Goal: Task Accomplishment & Management: Manage account settings

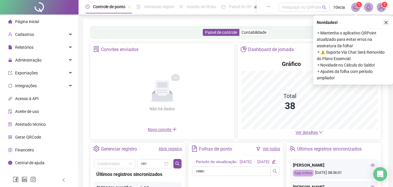
click at [386, 24] on icon "close" at bounding box center [386, 22] width 4 height 4
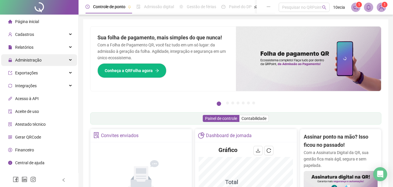
click at [27, 60] on span "Administração" at bounding box center [28, 60] width 26 height 5
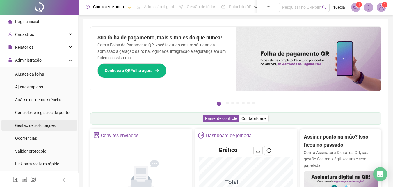
click at [27, 124] on span "Gestão de solicitações" at bounding box center [35, 125] width 40 height 5
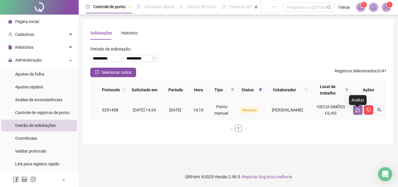
click at [357, 112] on icon "like" at bounding box center [357, 109] width 5 height 5
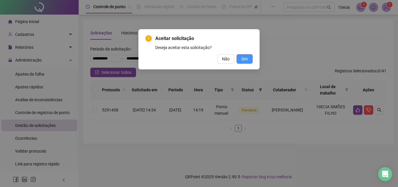
click at [250, 58] on button "Sim" at bounding box center [244, 58] width 16 height 9
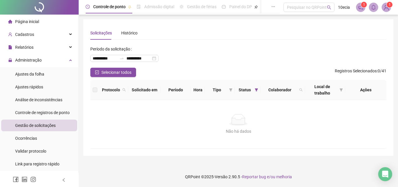
click at [24, 126] on span "Gestão de solicitações" at bounding box center [35, 125] width 40 height 5
click at [25, 61] on span "Administração" at bounding box center [28, 60] width 26 height 5
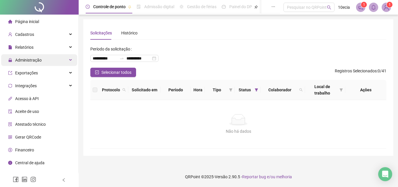
click at [24, 61] on span "Administração" at bounding box center [28, 60] width 26 height 5
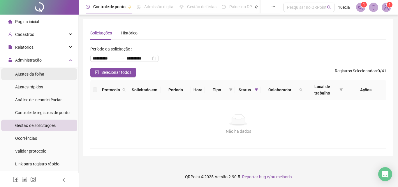
click at [20, 74] on span "Ajustes da folha" at bounding box center [29, 74] width 29 height 5
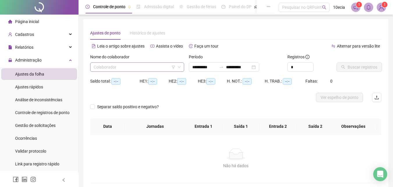
type input "**********"
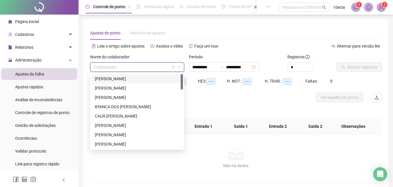
click at [130, 70] on input "search" at bounding box center [135, 67] width 82 height 9
click at [203, 69] on input "**********" at bounding box center [204, 67] width 24 height 6
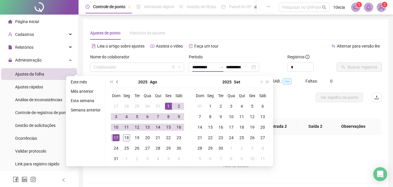
click at [118, 82] on button "prev-year" at bounding box center [117, 82] width 6 height 12
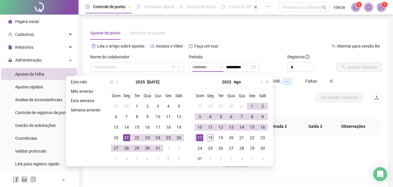
type input "**********"
click at [129, 137] on div "21" at bounding box center [126, 137] width 7 height 7
type input "**********"
click at [211, 138] on div "18" at bounding box center [210, 137] width 7 height 7
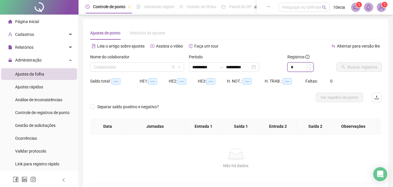
click at [305, 70] on input "*" at bounding box center [301, 67] width 26 height 9
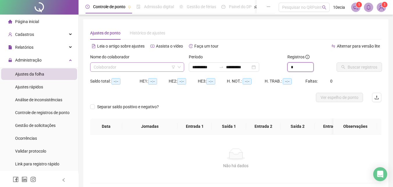
type input "*"
click at [97, 68] on input "search" at bounding box center [135, 67] width 82 height 9
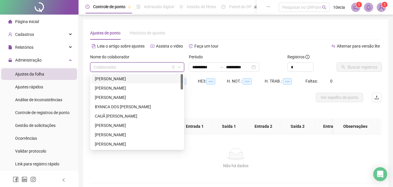
click at [115, 75] on div "[PERSON_NAME]" at bounding box center [137, 78] width 92 height 9
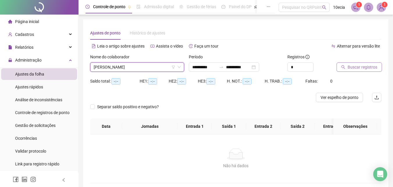
click at [361, 68] on span "Buscar registros" at bounding box center [363, 67] width 30 height 6
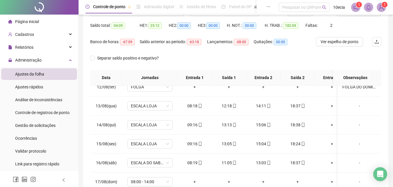
scroll to position [111, 0]
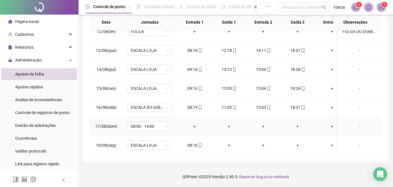
click at [356, 123] on div "-" at bounding box center [360, 126] width 34 height 6
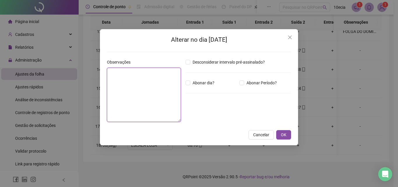
click at [124, 102] on textarea at bounding box center [144, 95] width 74 height 54
type textarea "*"
type textarea "*******"
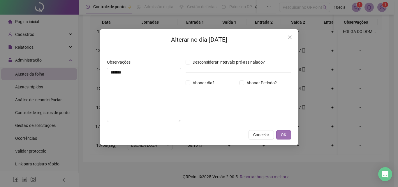
click at [283, 132] on span "OK" at bounding box center [284, 134] width 6 height 6
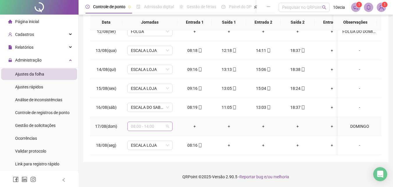
click at [159, 123] on span "08:00 - 14:00" at bounding box center [150, 126] width 38 height 9
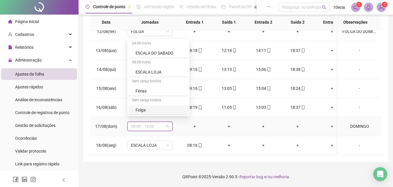
scroll to position [209, 0]
click at [140, 69] on div "Folga" at bounding box center [160, 72] width 49 height 6
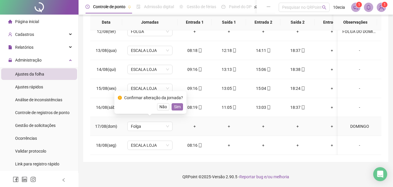
click at [172, 108] on button "Sim" at bounding box center [177, 106] width 11 height 7
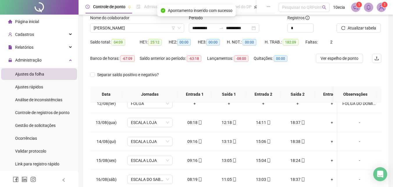
scroll to position [0, 0]
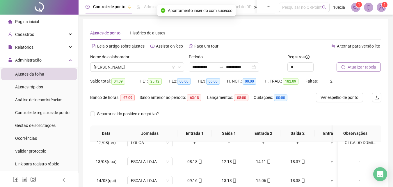
click at [367, 61] on div "Atualizar tabela" at bounding box center [359, 63] width 45 height 18
click at [363, 67] on span "Atualizar tabela" at bounding box center [362, 67] width 29 height 6
click at [112, 67] on span "[PERSON_NAME]" at bounding box center [137, 67] width 87 height 9
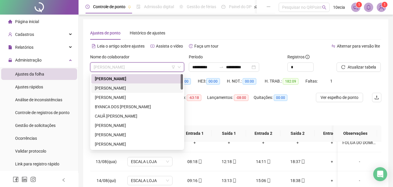
click at [109, 88] on div "[PERSON_NAME]" at bounding box center [137, 88] width 85 height 6
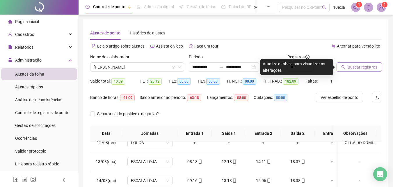
click at [352, 70] on button "Buscar registros" at bounding box center [359, 66] width 45 height 9
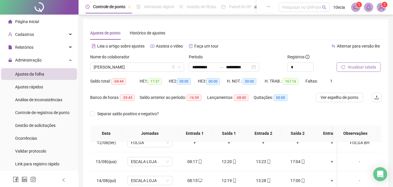
click at [360, 68] on span "Atualizar tabela" at bounding box center [362, 67] width 29 height 6
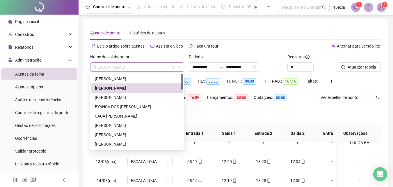
click at [103, 66] on span "[PERSON_NAME]" at bounding box center [137, 67] width 87 height 9
click at [107, 96] on div "[PERSON_NAME]" at bounding box center [137, 97] width 85 height 6
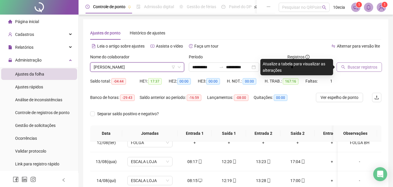
click at [361, 66] on span "Buscar registros" at bounding box center [363, 67] width 30 height 6
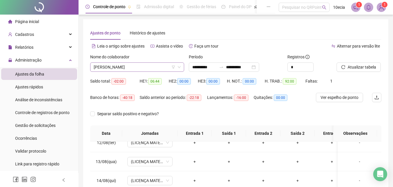
click at [101, 66] on span "[PERSON_NAME]" at bounding box center [137, 67] width 87 height 9
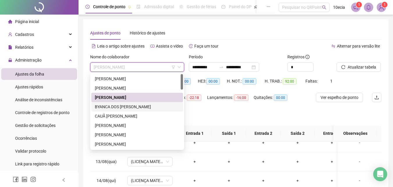
click at [106, 108] on div "BYANCA DOS [PERSON_NAME]" at bounding box center [137, 106] width 85 height 6
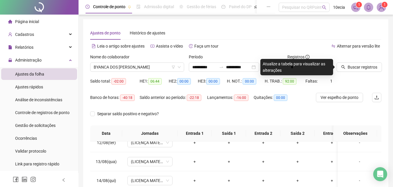
click at [367, 72] on div "Buscar registros" at bounding box center [358, 65] width 49 height 23
click at [367, 69] on span "Buscar registros" at bounding box center [363, 67] width 30 height 6
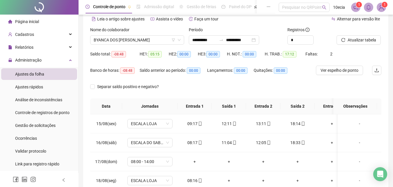
scroll to position [67, 0]
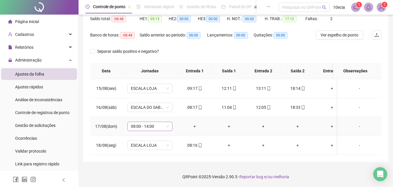
click at [145, 122] on span "08:00 - 14:00" at bounding box center [150, 126] width 38 height 9
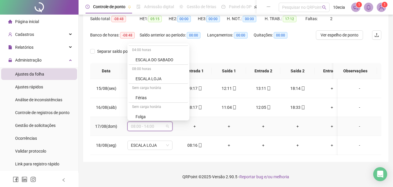
scroll to position [175, 0]
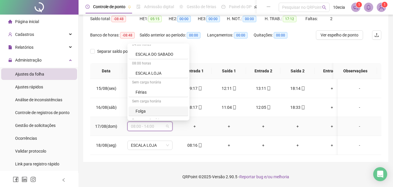
click at [137, 108] on div "Folga" at bounding box center [160, 111] width 49 height 6
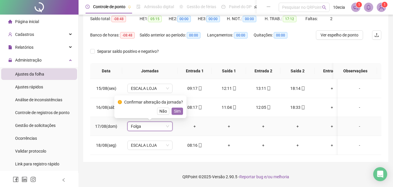
click at [176, 108] on span "Sim" at bounding box center [177, 111] width 7 height 6
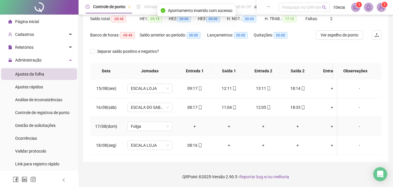
click at [357, 123] on div "-" at bounding box center [360, 126] width 34 height 6
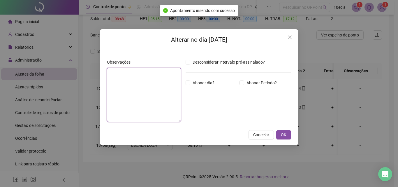
click at [114, 94] on textarea at bounding box center [144, 95] width 74 height 54
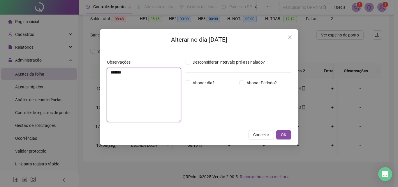
type textarea "*******"
click at [277, 130] on div "Alterar no dia [DATE] Observações ******* Desconsiderar intervalo pré-assinalad…" at bounding box center [199, 87] width 198 height 116
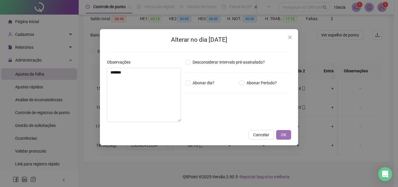
click at [279, 134] on button "OK" at bounding box center [283, 134] width 15 height 9
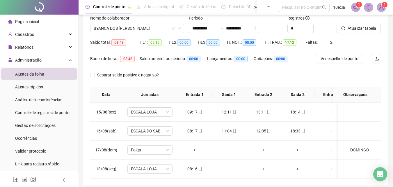
scroll to position [0, 0]
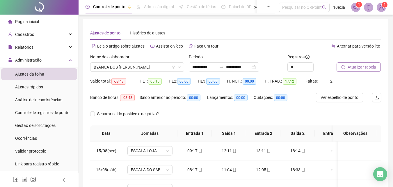
click at [367, 66] on span "Atualizar tabela" at bounding box center [362, 67] width 29 height 6
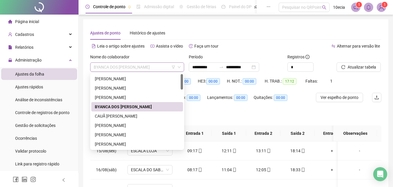
click at [101, 66] on span "BYANCA DOS [PERSON_NAME]" at bounding box center [137, 67] width 87 height 9
click at [107, 116] on div "CAUÃ [PERSON_NAME]" at bounding box center [137, 116] width 85 height 6
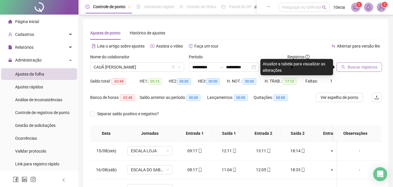
click at [365, 66] on span "Buscar registros" at bounding box center [363, 67] width 30 height 6
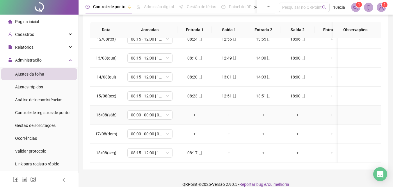
scroll to position [111, 0]
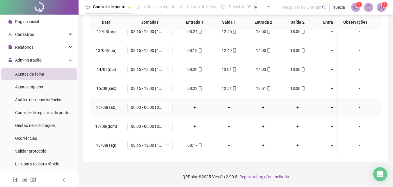
drag, startPoint x: 358, startPoint y: 103, endPoint x: 151, endPoint y: 98, distance: 207.0
click at [358, 104] on div "-" at bounding box center [360, 107] width 34 height 6
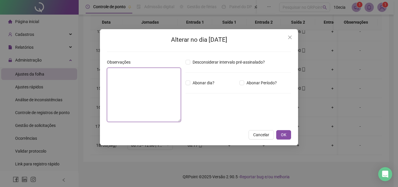
click at [120, 99] on textarea at bounding box center [144, 95] width 74 height 54
type textarea "******"
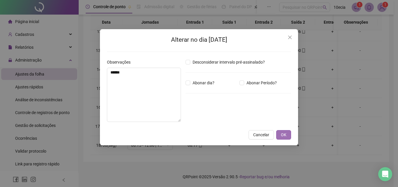
click at [290, 136] on button "OK" at bounding box center [283, 134] width 15 height 9
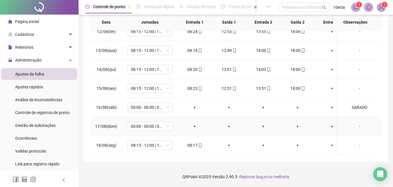
click at [356, 123] on div "-" at bounding box center [360, 126] width 34 height 6
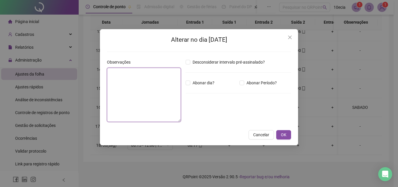
click at [150, 101] on textarea at bounding box center [144, 95] width 74 height 54
type textarea "*******"
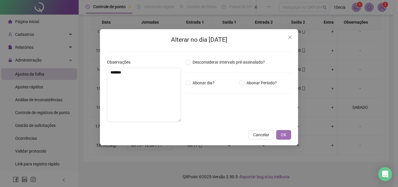
click at [286, 132] on span "OK" at bounding box center [284, 134] width 6 height 6
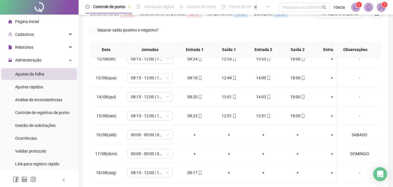
scroll to position [24, 0]
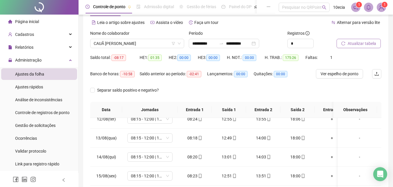
click at [370, 43] on span "Atualizar tabela" at bounding box center [362, 43] width 29 height 6
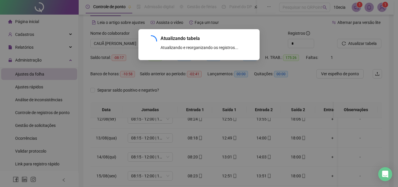
click at [116, 45] on div "Atualizando tabela Atualizando e reorganizando os registros... OK" at bounding box center [199, 93] width 398 height 187
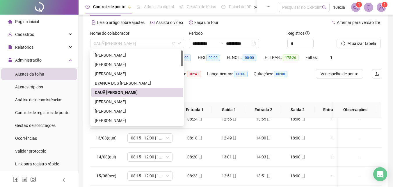
click at [118, 43] on span "CAUÃ [PERSON_NAME]" at bounding box center [137, 43] width 87 height 9
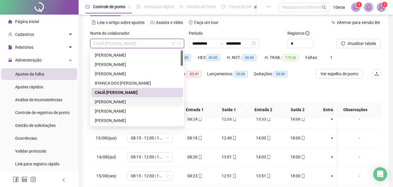
click at [107, 104] on div "[PERSON_NAME]" at bounding box center [137, 101] width 85 height 6
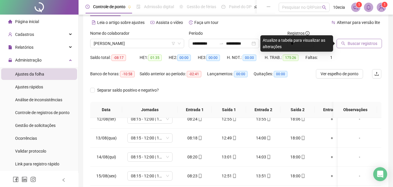
click at [370, 44] on span "Buscar registros" at bounding box center [363, 43] width 30 height 6
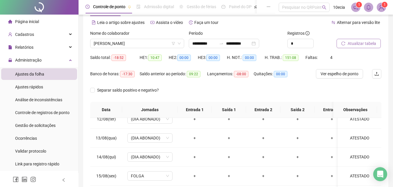
click at [348, 45] on span "Atualizar tabela" at bounding box center [362, 43] width 29 height 6
click at [173, 44] on icon "filter" at bounding box center [173, 43] width 3 height 3
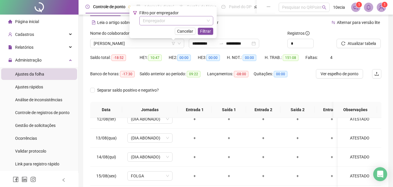
click at [191, 24] on input "search" at bounding box center [174, 20] width 62 height 9
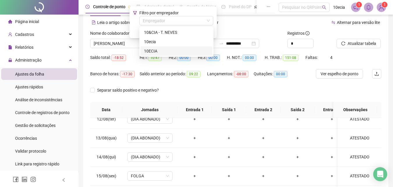
click at [151, 51] on div "10ECIA" at bounding box center [176, 51] width 65 height 6
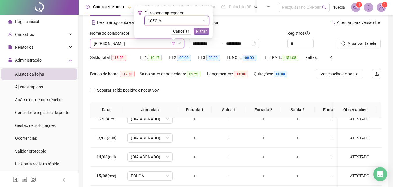
click at [204, 31] on span "Filtrar" at bounding box center [201, 31] width 11 height 6
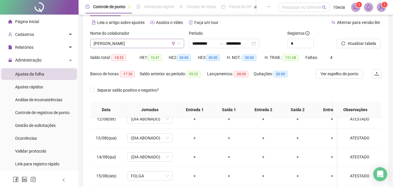
click at [134, 43] on span "[PERSON_NAME]" at bounding box center [137, 43] width 87 height 9
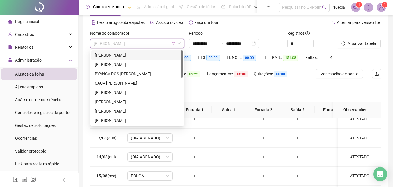
click at [125, 53] on div "[PERSON_NAME]" at bounding box center [137, 55] width 85 height 6
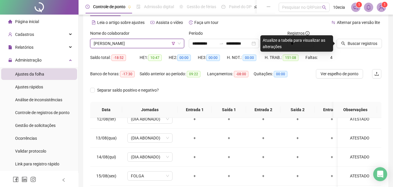
click at [357, 49] on div "Buscar registros" at bounding box center [358, 41] width 49 height 23
click at [358, 47] on button "Buscar registros" at bounding box center [359, 43] width 45 height 9
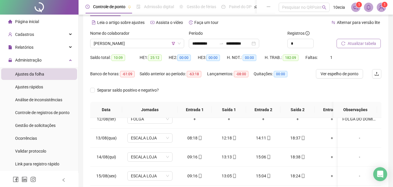
click at [357, 43] on span "Atualizar tabela" at bounding box center [362, 43] width 29 height 6
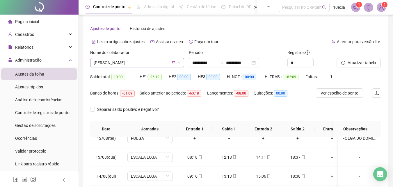
scroll to position [0, 0]
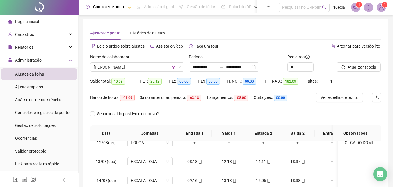
click at [105, 61] on div "Nome do colaborador" at bounding box center [137, 58] width 94 height 9
click at [104, 68] on span "[PERSON_NAME]" at bounding box center [137, 67] width 87 height 9
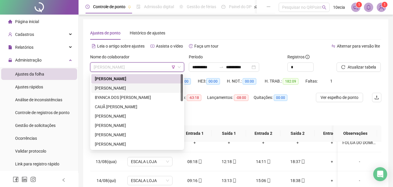
click at [106, 91] on div "[PERSON_NAME]" at bounding box center [137, 87] width 92 height 9
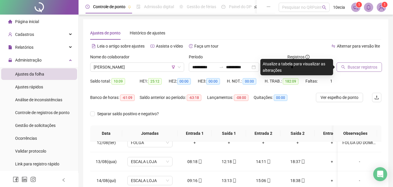
click at [359, 67] on span "Buscar registros" at bounding box center [363, 67] width 30 height 6
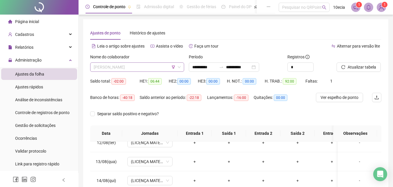
click at [136, 64] on span "[PERSON_NAME]" at bounding box center [137, 67] width 87 height 9
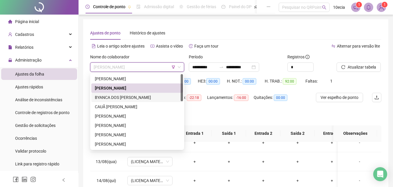
click at [111, 100] on div "BYANCA DOS [PERSON_NAME]" at bounding box center [137, 97] width 85 height 6
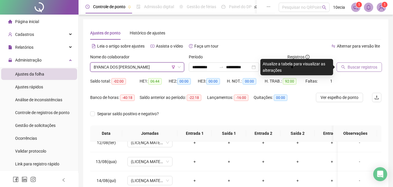
click at [345, 65] on icon "search" at bounding box center [343, 67] width 4 height 4
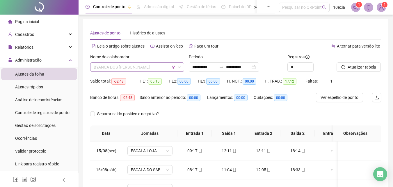
click at [122, 70] on span "BYANCA DOS [PERSON_NAME]" at bounding box center [137, 67] width 87 height 9
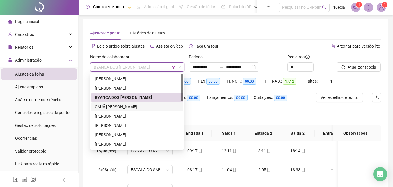
click at [111, 107] on div "CAUÃ [PERSON_NAME]" at bounding box center [137, 106] width 85 height 6
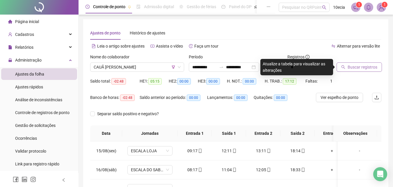
click at [359, 70] on span "Buscar registros" at bounding box center [363, 67] width 30 height 6
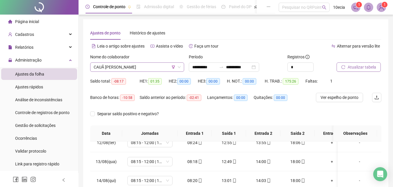
click at [123, 69] on span "CAUÃ [PERSON_NAME]" at bounding box center [137, 67] width 87 height 9
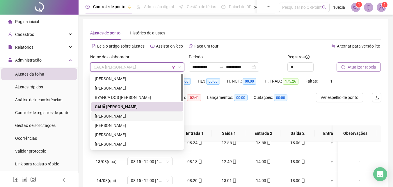
click at [112, 118] on div "[PERSON_NAME]" at bounding box center [137, 116] width 85 height 6
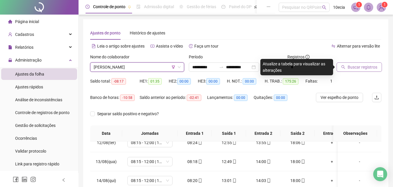
click at [371, 66] on span "Buscar registros" at bounding box center [363, 67] width 30 height 6
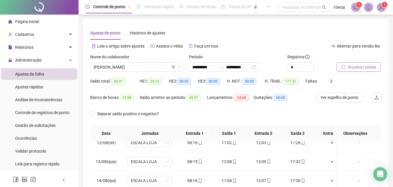
click at [357, 68] on span "Atualizar tabela" at bounding box center [362, 67] width 29 height 6
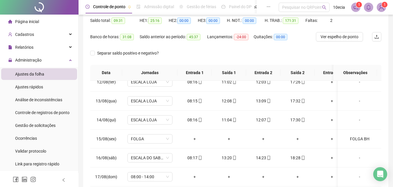
scroll to position [111, 0]
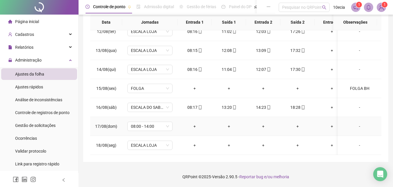
click at [356, 123] on div "-" at bounding box center [360, 126] width 34 height 6
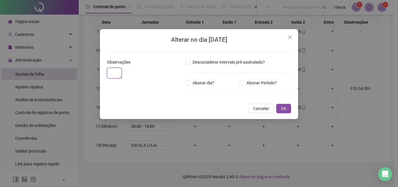
click at [122, 78] on textarea at bounding box center [114, 73] width 15 height 11
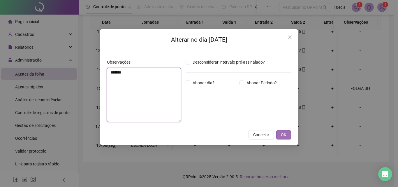
type textarea "*******"
click at [286, 134] on span "OK" at bounding box center [284, 134] width 6 height 6
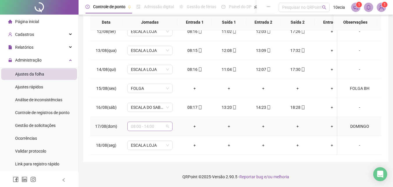
click at [142, 123] on span "08:00 - 14:00" at bounding box center [150, 126] width 38 height 9
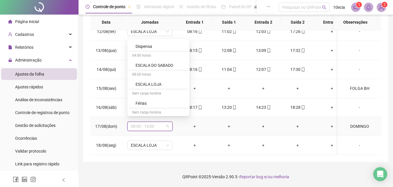
scroll to position [175, 0]
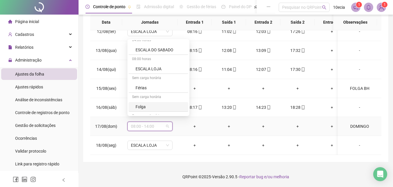
click at [140, 105] on div "Folga" at bounding box center [160, 106] width 49 height 6
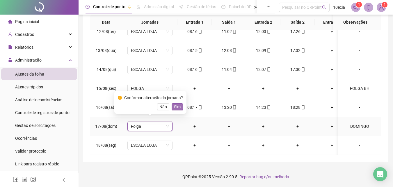
click at [175, 106] on span "Sim" at bounding box center [177, 106] width 7 height 6
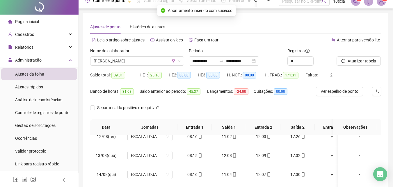
scroll to position [0, 0]
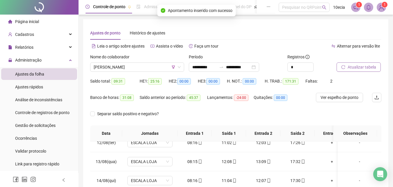
click at [358, 68] on span "Atualizar tabela" at bounding box center [362, 67] width 29 height 6
click at [99, 65] on span "[PERSON_NAME]" at bounding box center [137, 67] width 87 height 9
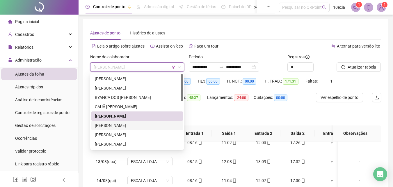
click at [107, 124] on div "[PERSON_NAME]" at bounding box center [137, 125] width 85 height 6
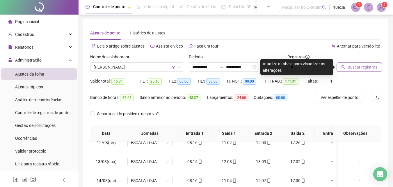
click at [362, 67] on span "Buscar registros" at bounding box center [363, 67] width 30 height 6
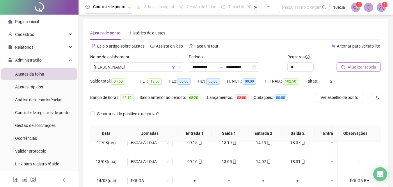
click at [362, 67] on span "Atualizar tabela" at bounding box center [362, 67] width 29 height 6
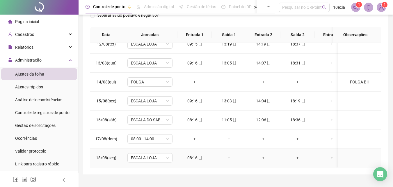
scroll to position [111, 0]
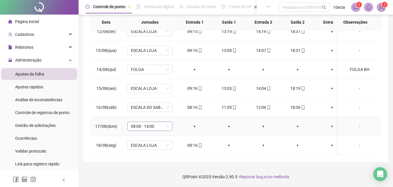
click at [155, 124] on span "08:00 - 14:00" at bounding box center [150, 126] width 38 height 9
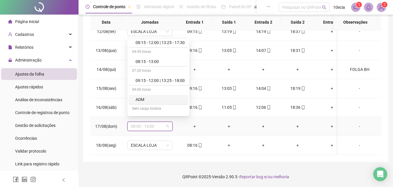
scroll to position [175, 0]
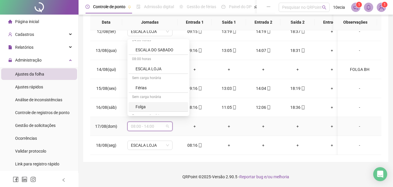
click at [141, 106] on div "Folga" at bounding box center [160, 106] width 49 height 6
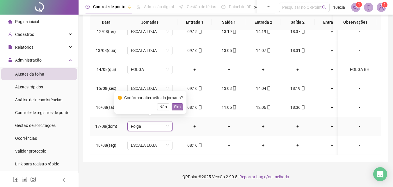
click at [175, 107] on span "Sim" at bounding box center [177, 106] width 7 height 6
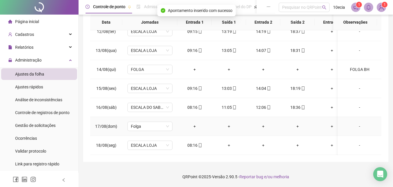
click at [355, 123] on div "-" at bounding box center [360, 126] width 34 height 6
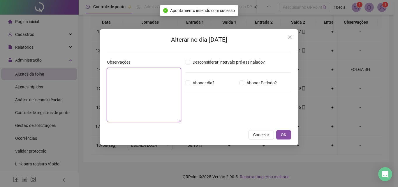
click at [179, 100] on textarea at bounding box center [144, 95] width 74 height 54
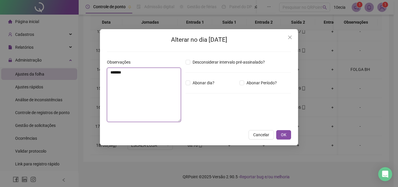
type textarea "*******"
click at [274, 140] on div "Alterar no dia [DATE] Observações ******* Desconsiderar intervalo pré-assinalad…" at bounding box center [199, 87] width 198 height 116
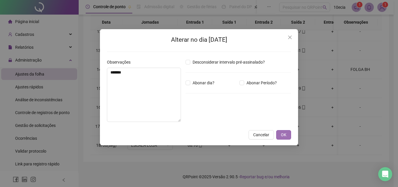
click at [280, 136] on button "OK" at bounding box center [283, 134] width 15 height 9
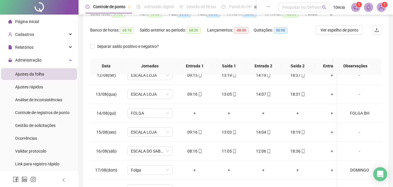
scroll to position [0, 0]
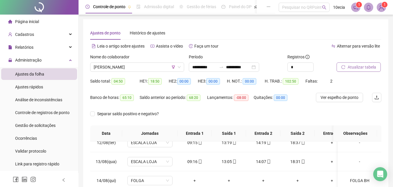
click at [353, 63] on button "Atualizar tabela" at bounding box center [359, 66] width 44 height 9
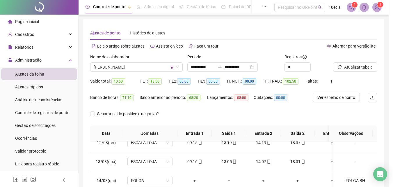
click at [129, 66] on span "[PERSON_NAME]" at bounding box center [137, 67] width 86 height 9
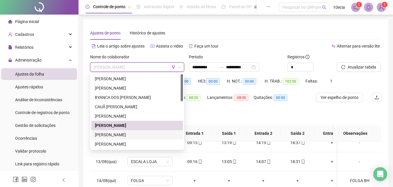
click at [127, 132] on div "[PERSON_NAME]" at bounding box center [137, 134] width 85 height 6
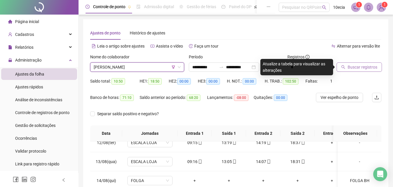
click at [357, 67] on span "Buscar registros" at bounding box center [363, 67] width 30 height 6
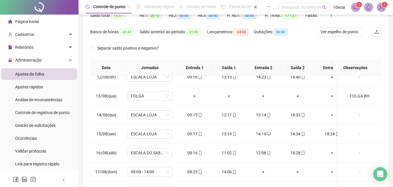
scroll to position [111, 0]
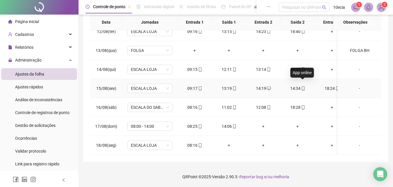
click at [302, 86] on icon "mobile" at bounding box center [303, 88] width 4 height 4
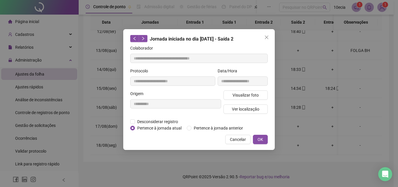
type input "**********"
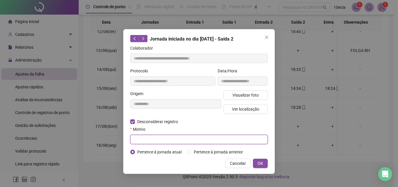
click at [146, 137] on input "text" at bounding box center [198, 138] width 137 height 9
type input "****"
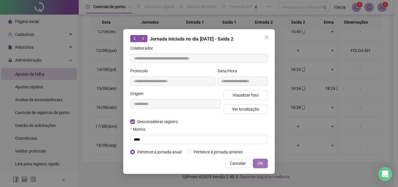
click at [265, 164] on button "OK" at bounding box center [260, 162] width 15 height 9
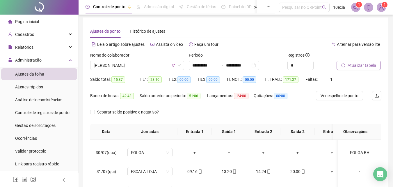
scroll to position [0, 0]
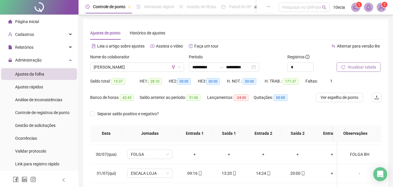
click at [357, 66] on span "Atualizar tabela" at bounding box center [362, 67] width 29 height 6
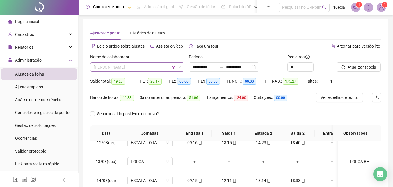
click at [130, 71] on span "[PERSON_NAME]" at bounding box center [137, 67] width 87 height 9
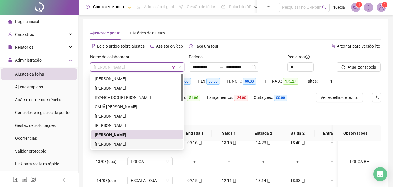
click at [110, 144] on div "[PERSON_NAME]" at bounding box center [137, 144] width 85 height 6
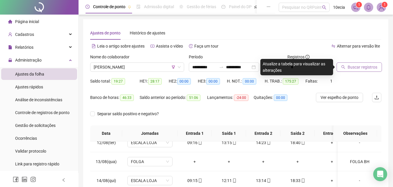
click at [361, 66] on span "Buscar registros" at bounding box center [363, 67] width 30 height 6
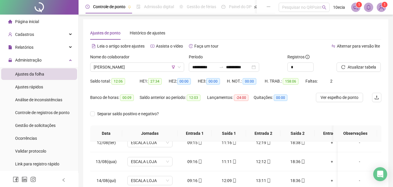
scroll to position [111, 0]
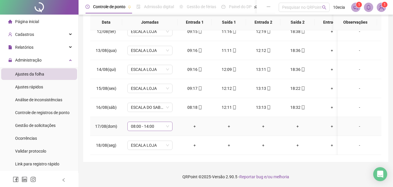
click at [146, 125] on span "08:00 - 14:00" at bounding box center [150, 126] width 38 height 9
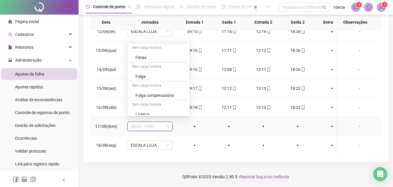
scroll to position [209, 0]
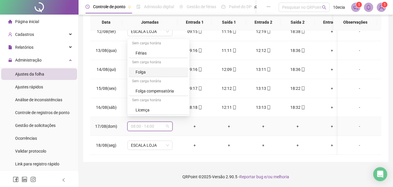
click at [138, 71] on div "Folga" at bounding box center [160, 72] width 49 height 6
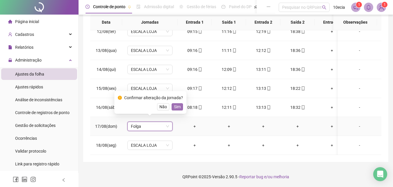
click at [178, 107] on span "Sim" at bounding box center [177, 106] width 7 height 6
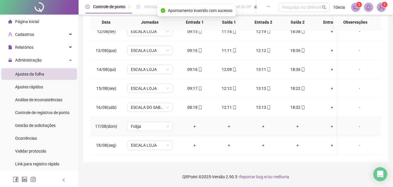
click at [359, 123] on div "-" at bounding box center [360, 126] width 34 height 6
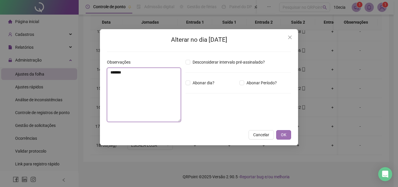
type textarea "*******"
click at [282, 134] on span "OK" at bounding box center [284, 134] width 6 height 6
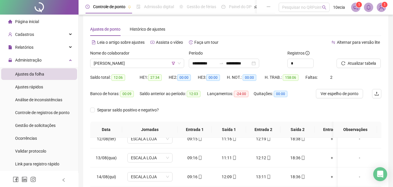
scroll to position [0, 0]
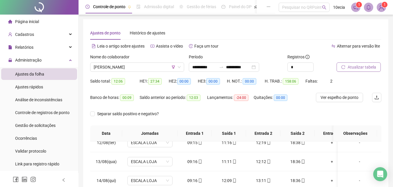
click at [371, 67] on span "Atualizar tabela" at bounding box center [362, 67] width 29 height 6
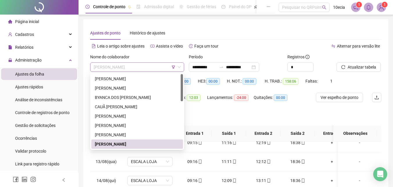
click at [115, 66] on span "[PERSON_NAME]" at bounding box center [137, 67] width 87 height 9
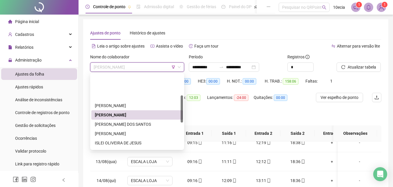
scroll to position [58, 0]
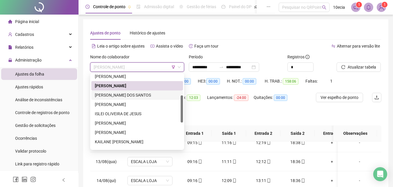
click at [134, 93] on div "[PERSON_NAME] DOS SANTOS" at bounding box center [137, 95] width 85 height 6
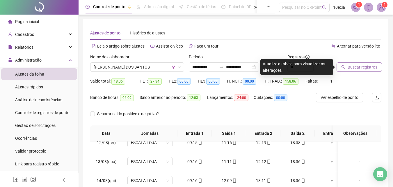
click at [373, 68] on span "Buscar registros" at bounding box center [363, 67] width 30 height 6
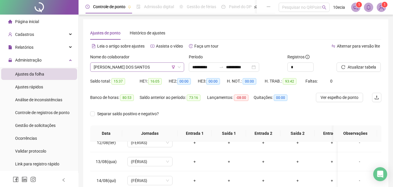
click at [139, 67] on span "[PERSON_NAME] DOS SANTOS" at bounding box center [137, 67] width 87 height 9
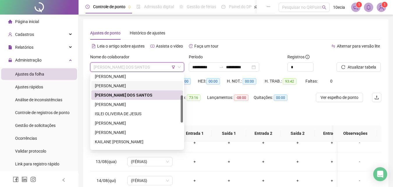
click at [132, 86] on div "[PERSON_NAME]" at bounding box center [137, 85] width 85 height 6
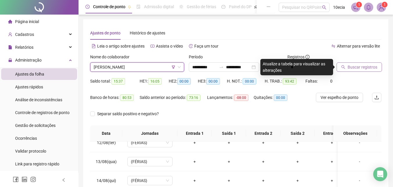
click at [364, 65] on span "Buscar registros" at bounding box center [363, 67] width 30 height 6
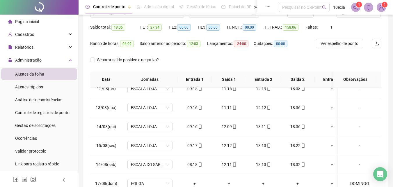
scroll to position [111, 0]
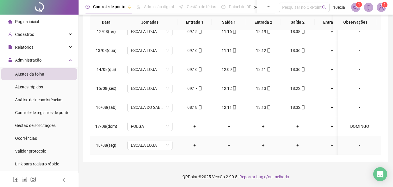
click at [356, 142] on div "-" at bounding box center [360, 145] width 34 height 6
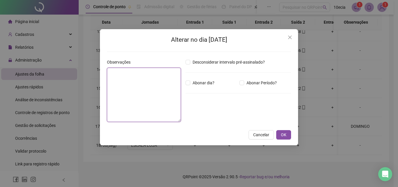
click at [164, 108] on textarea at bounding box center [144, 95] width 74 height 54
type textarea "********"
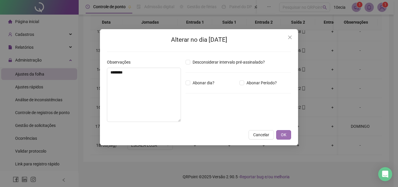
click at [290, 136] on button "OK" at bounding box center [283, 134] width 15 height 9
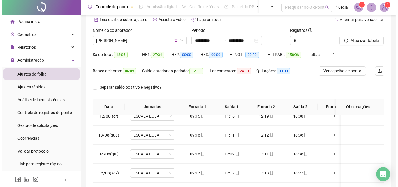
scroll to position [24, 0]
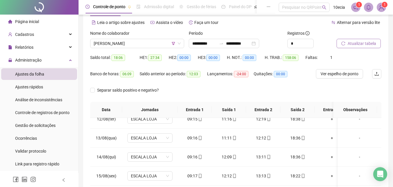
click at [357, 41] on span "Atualizar tabela" at bounding box center [362, 43] width 29 height 6
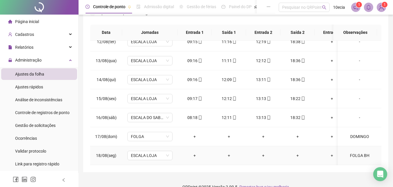
scroll to position [111, 0]
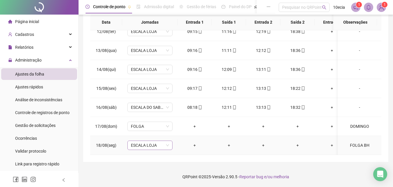
click at [153, 144] on span "ESCALA LOJA" at bounding box center [150, 145] width 38 height 9
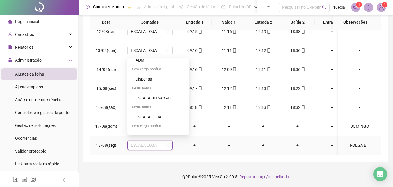
scroll to position [204, 0]
click at [142, 95] on div "Folga" at bounding box center [160, 96] width 49 height 6
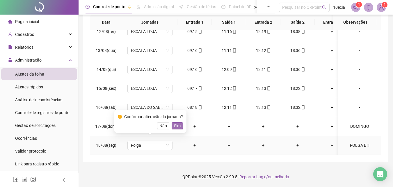
click at [177, 124] on span "Sim" at bounding box center [177, 125] width 7 height 6
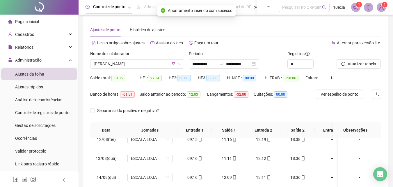
scroll to position [0, 0]
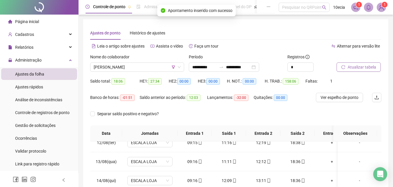
click at [371, 71] on button "Atualizar tabela" at bounding box center [359, 66] width 44 height 9
click at [130, 68] on span "[PERSON_NAME]" at bounding box center [137, 67] width 87 height 9
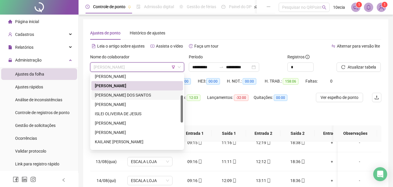
click at [112, 95] on div "[PERSON_NAME] DOS SANTOS" at bounding box center [137, 95] width 85 height 6
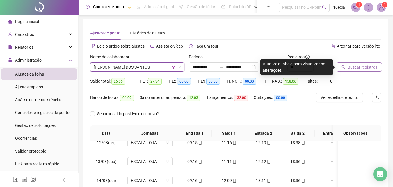
click at [358, 67] on span "Buscar registros" at bounding box center [363, 67] width 30 height 6
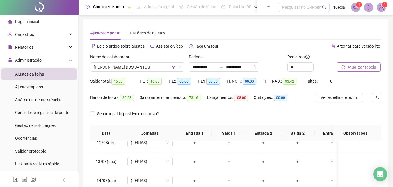
click at [358, 66] on span "Atualizar tabela" at bounding box center [362, 67] width 29 height 6
click at [113, 63] on span "[PERSON_NAME] DOS SANTOS" at bounding box center [137, 67] width 87 height 9
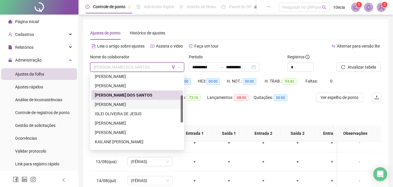
click at [117, 102] on div "[PERSON_NAME]" at bounding box center [137, 104] width 85 height 6
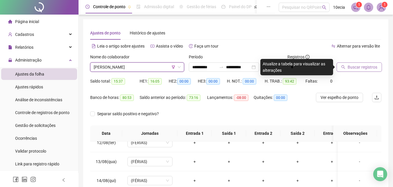
click at [347, 66] on button "Buscar registros" at bounding box center [359, 66] width 45 height 9
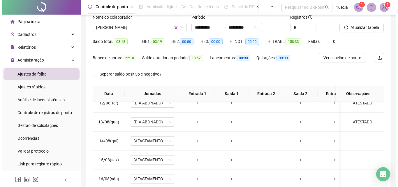
scroll to position [24, 0]
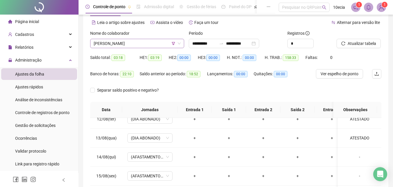
click at [133, 45] on span "[PERSON_NAME]" at bounding box center [137, 43] width 87 height 9
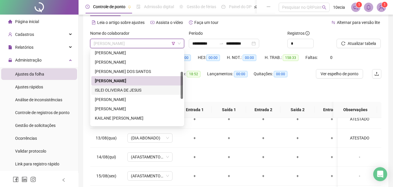
click at [127, 89] on div "ISLEI OLIVEIRA DE JESUS" at bounding box center [137, 90] width 85 height 6
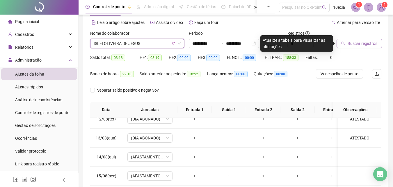
click at [350, 46] on span "Buscar registros" at bounding box center [363, 43] width 30 height 6
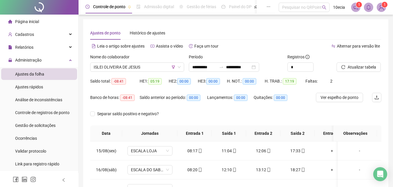
scroll to position [67, 0]
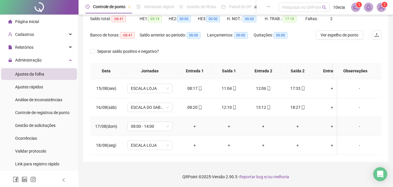
click at [357, 123] on div "-" at bounding box center [360, 126] width 34 height 6
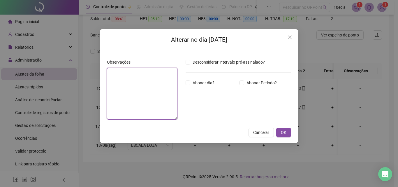
click at [127, 77] on textarea at bounding box center [142, 94] width 70 height 52
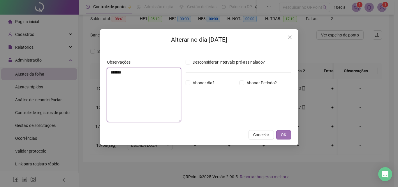
type textarea "*******"
click at [283, 135] on span "OK" at bounding box center [284, 134] width 6 height 6
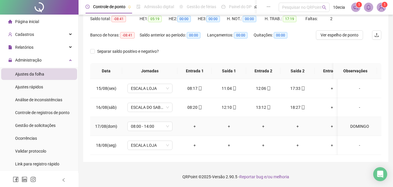
click at [146, 127] on td "08:00 - 14:00" at bounding box center [149, 126] width 55 height 19
click at [149, 123] on span "08:00 - 14:00" at bounding box center [150, 126] width 38 height 9
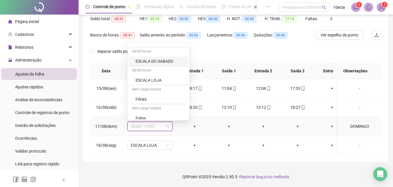
scroll to position [204, 0]
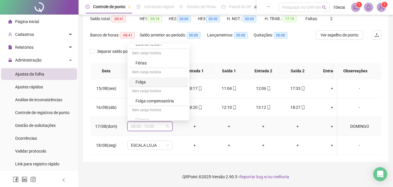
click at [139, 79] on div "Folga" at bounding box center [160, 82] width 49 height 6
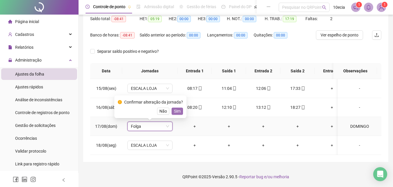
click at [176, 108] on span "Sim" at bounding box center [177, 111] width 7 height 6
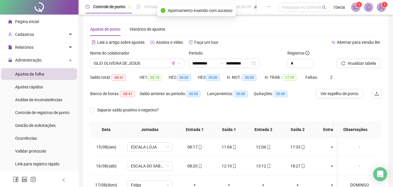
scroll to position [0, 0]
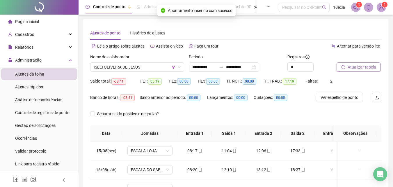
click at [365, 68] on span "Atualizar tabela" at bounding box center [362, 67] width 29 height 6
click at [101, 67] on span "ISLEI OLIVEIRA DE JESUS" at bounding box center [137, 67] width 87 height 9
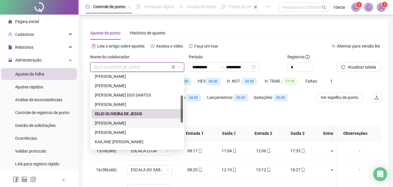
click at [108, 124] on div "[PERSON_NAME]" at bounding box center [137, 123] width 85 height 6
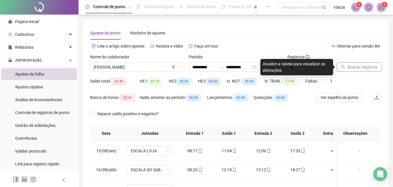
click at [367, 67] on span "Buscar registros" at bounding box center [363, 67] width 30 height 6
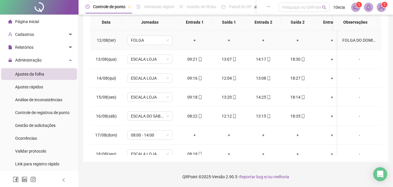
scroll to position [429, 0]
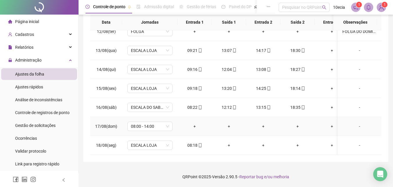
click at [355, 123] on div "-" at bounding box center [360, 126] width 34 height 6
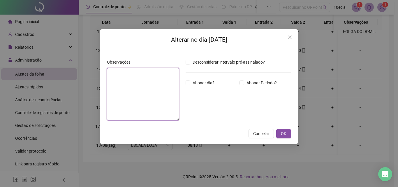
click at [158, 96] on textarea at bounding box center [143, 94] width 72 height 53
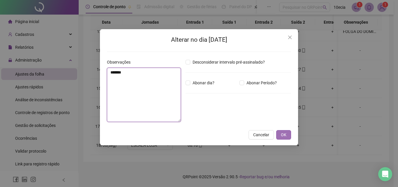
type textarea "*******"
click at [281, 135] on span "OK" at bounding box center [284, 134] width 6 height 6
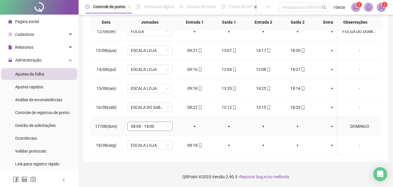
click at [136, 122] on span "08:00 - 14:00" at bounding box center [150, 126] width 38 height 9
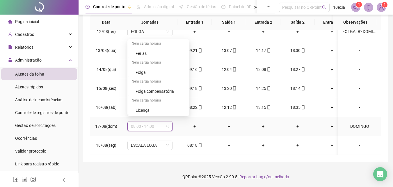
scroll to position [209, 0]
click at [139, 72] on div "Folga" at bounding box center [160, 72] width 49 height 6
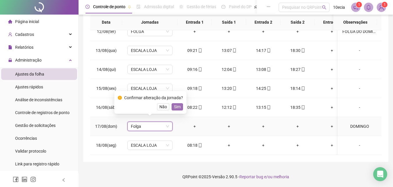
click at [179, 106] on span "Sim" at bounding box center [177, 106] width 7 height 6
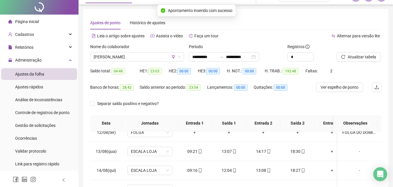
scroll to position [0, 0]
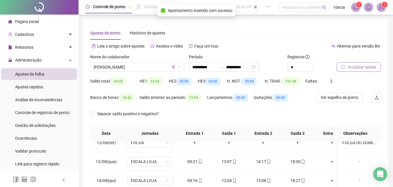
click at [357, 66] on span "Atualizar tabela" at bounding box center [362, 67] width 29 height 6
click at [112, 66] on span "[PERSON_NAME]" at bounding box center [137, 67] width 87 height 9
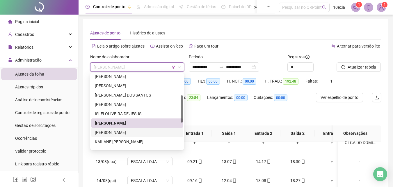
click at [115, 133] on div "[PERSON_NAME]" at bounding box center [137, 132] width 85 height 6
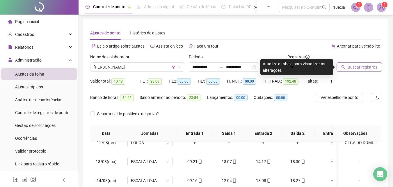
click at [352, 66] on span "Buscar registros" at bounding box center [363, 67] width 30 height 6
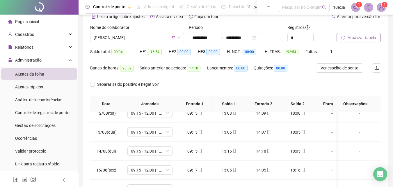
scroll to position [111, 0]
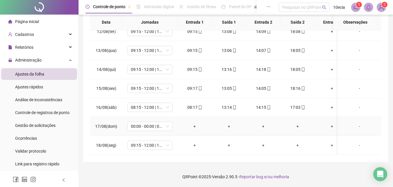
click at [358, 123] on div "-" at bounding box center [360, 126] width 34 height 6
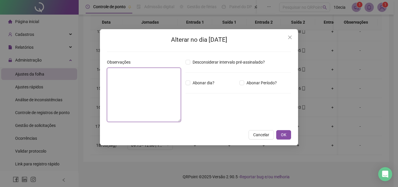
click at [113, 89] on textarea at bounding box center [144, 95] width 74 height 54
type textarea "*"
click at [109, 72] on textarea "******" at bounding box center [144, 95] width 74 height 54
type textarea "*******"
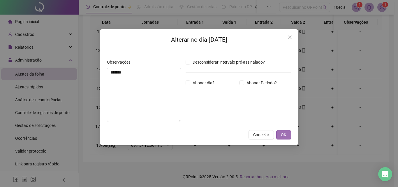
click at [286, 136] on button "OK" at bounding box center [283, 134] width 15 height 9
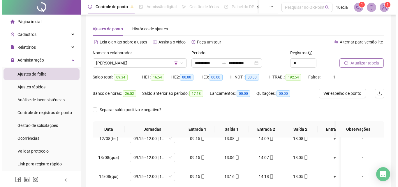
scroll to position [0, 0]
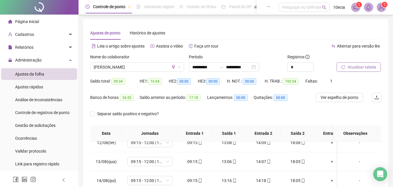
click at [350, 68] on span "Atualizar tabela" at bounding box center [362, 67] width 29 height 6
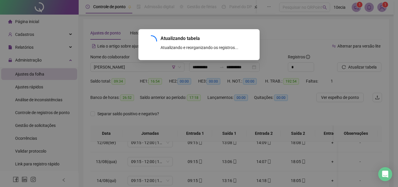
click at [107, 71] on div "Atualizando tabela Atualizando e reorganizando os registros... OK" at bounding box center [199, 93] width 398 height 187
click at [111, 68] on div "Atualizando tabela Atualizando e reorganizando os registros... OK" at bounding box center [199, 93] width 398 height 187
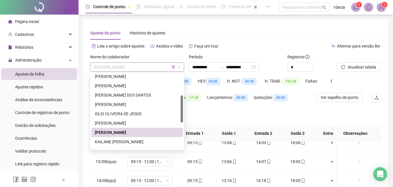
click at [152, 67] on span "[PERSON_NAME]" at bounding box center [137, 67] width 87 height 9
drag, startPoint x: 115, startPoint y: 142, endPoint x: 180, endPoint y: 124, distance: 67.1
click at [115, 142] on div "KAILANE [PERSON_NAME]" at bounding box center [137, 141] width 85 height 6
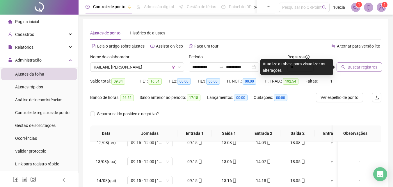
click at [352, 69] on span "Buscar registros" at bounding box center [363, 67] width 30 height 6
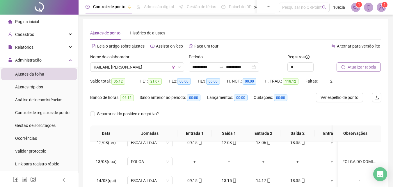
scroll to position [111, 0]
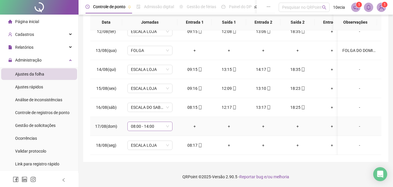
click at [148, 122] on span "08:00 - 14:00" at bounding box center [150, 126] width 38 height 9
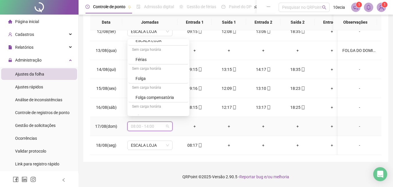
scroll to position [204, 0]
click at [143, 79] on div "Folga" at bounding box center [160, 77] width 49 height 6
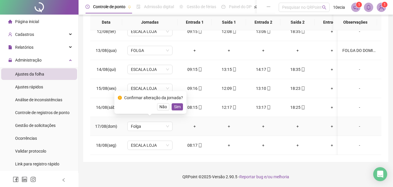
click at [175, 102] on div "Confirmar alteração da jornada? Não Sim" at bounding box center [150, 102] width 65 height 16
click at [178, 107] on span "Sim" at bounding box center [177, 106] width 7 height 6
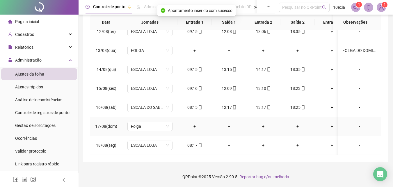
click at [355, 123] on div "-" at bounding box center [360, 126] width 34 height 6
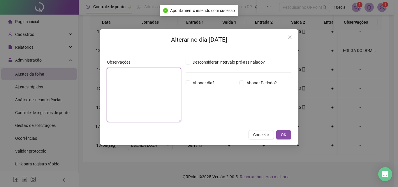
click at [173, 107] on textarea at bounding box center [144, 95] width 74 height 54
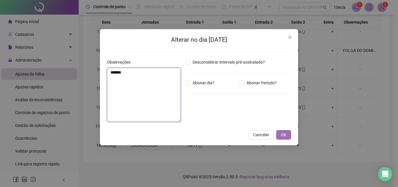
type textarea "*******"
click at [282, 134] on span "OK" at bounding box center [284, 134] width 6 height 6
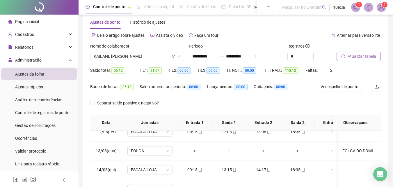
scroll to position [0, 0]
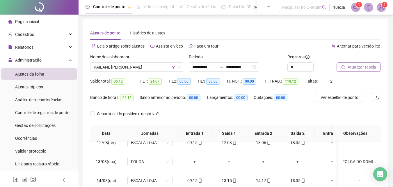
click at [371, 70] on span "Atualizar tabela" at bounding box center [362, 67] width 29 height 6
click at [362, 64] on span "Atualizar tabela" at bounding box center [362, 67] width 29 height 6
click at [137, 68] on span "KAILANE [PERSON_NAME]" at bounding box center [137, 67] width 87 height 9
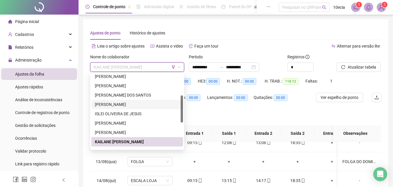
scroll to position [116, 0]
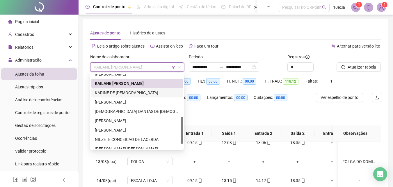
click at [116, 94] on div "KARINE DE [DEMOGRAPHIC_DATA]" at bounding box center [137, 92] width 85 height 6
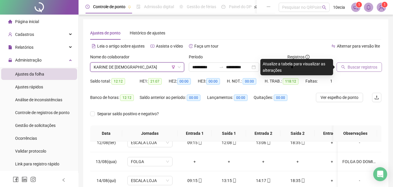
click at [357, 66] on span "Buscar registros" at bounding box center [363, 67] width 30 height 6
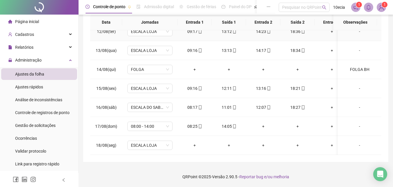
scroll to position [429, 0]
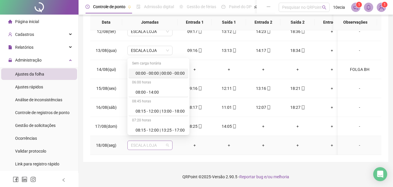
click at [162, 141] on span "ESCALA LOJA" at bounding box center [150, 145] width 38 height 9
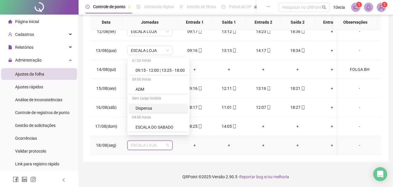
scroll to position [175, 0]
click at [139, 127] on div "Folga" at bounding box center [160, 125] width 49 height 6
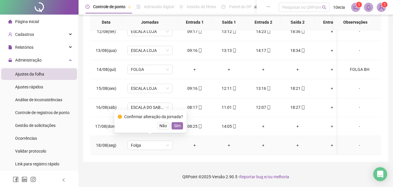
click at [179, 128] on span "Sim" at bounding box center [177, 125] width 7 height 6
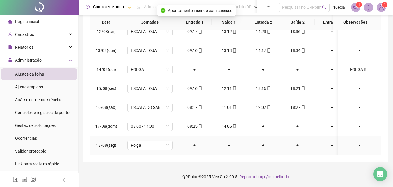
click at [357, 142] on div "-" at bounding box center [360, 145] width 34 height 6
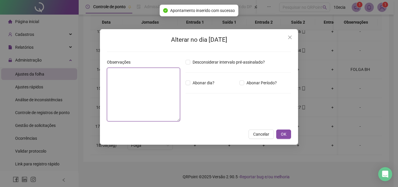
click at [135, 93] on textarea at bounding box center [143, 95] width 73 height 54
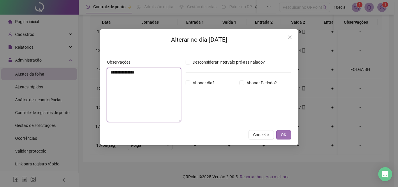
type textarea "**********"
click at [276, 132] on button "OK" at bounding box center [283, 134] width 15 height 9
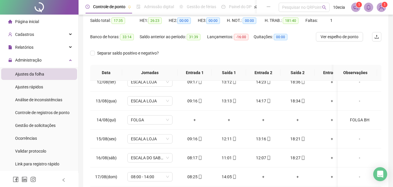
scroll to position [0, 0]
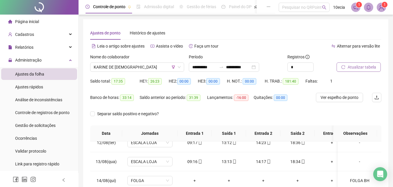
click at [362, 67] on span "Atualizar tabela" at bounding box center [362, 67] width 29 height 6
click at [109, 68] on span "KARINE DE [DEMOGRAPHIC_DATA]" at bounding box center [137, 67] width 87 height 9
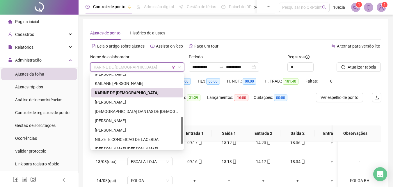
drag, startPoint x: 109, startPoint y: 95, endPoint x: 108, endPoint y: 100, distance: 5.2
click at [109, 99] on div "[PERSON_NAME] KAILANE [PERSON_NAME] KARINE DE [PERSON_NAME] DANTAS DE [PERSON_N…" at bounding box center [137, 115] width 92 height 93
click at [108, 100] on div "[PERSON_NAME]" at bounding box center [137, 102] width 85 height 6
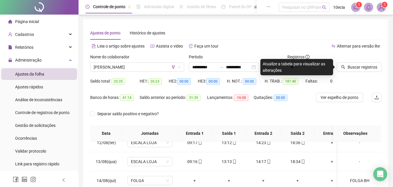
click at [367, 75] on div "Buscar registros" at bounding box center [358, 65] width 49 height 23
click at [373, 68] on span "Buscar registros" at bounding box center [363, 67] width 30 height 6
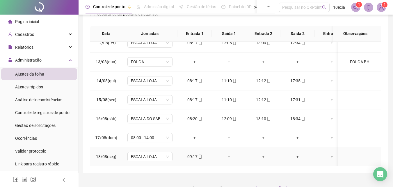
scroll to position [111, 0]
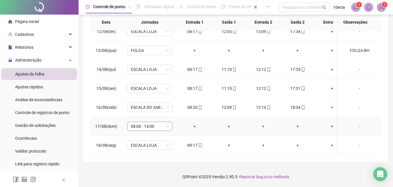
click at [157, 123] on span "08:00 - 14:00" at bounding box center [150, 126] width 38 height 9
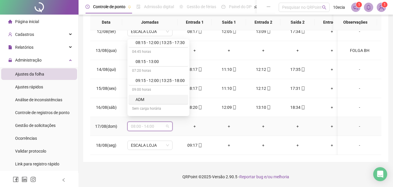
scroll to position [175, 0]
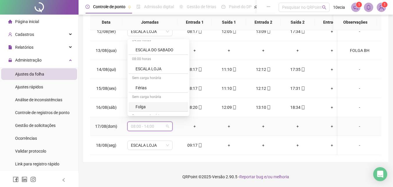
click at [140, 106] on div "Folga" at bounding box center [160, 106] width 49 height 6
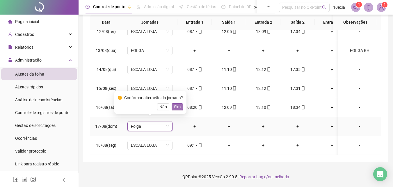
click at [178, 109] on span "Sim" at bounding box center [177, 106] width 7 height 6
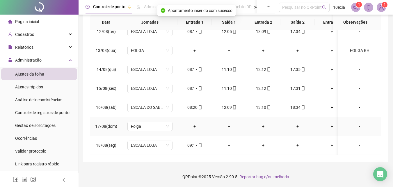
click at [359, 123] on div "-" at bounding box center [360, 126] width 34 height 6
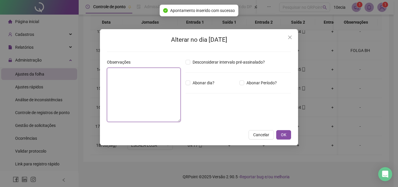
click at [125, 88] on textarea at bounding box center [144, 95] width 74 height 54
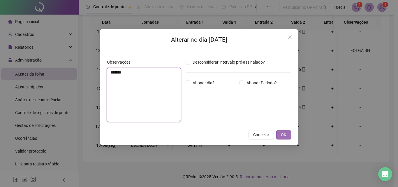
type textarea "*******"
click at [279, 134] on button "OK" at bounding box center [283, 134] width 15 height 9
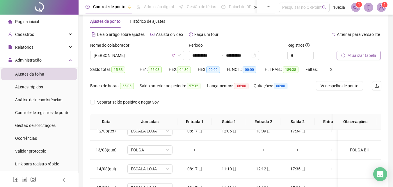
scroll to position [0, 0]
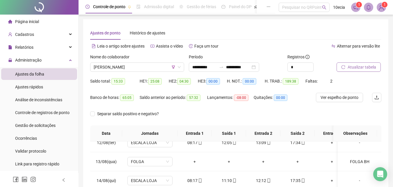
click at [366, 66] on span "Atualizar tabela" at bounding box center [362, 67] width 29 height 6
click at [109, 69] on span "[PERSON_NAME]" at bounding box center [137, 67] width 87 height 9
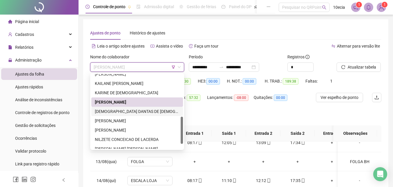
click at [104, 110] on div "[DEMOGRAPHIC_DATA] DANTAS DE [DEMOGRAPHIC_DATA]" at bounding box center [137, 111] width 85 height 6
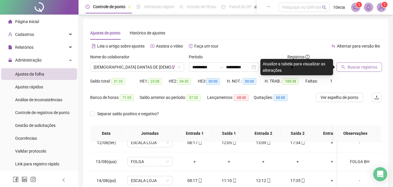
click at [357, 66] on span "Buscar registros" at bounding box center [363, 67] width 30 height 6
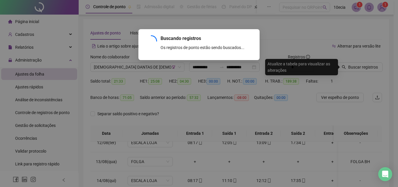
click at [375, 65] on div "Buscando registros Os registros de ponto estão sendo buscados... OK" at bounding box center [199, 93] width 398 height 187
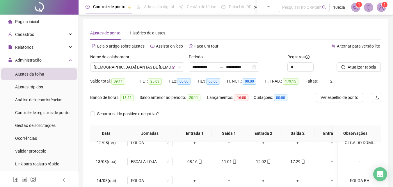
click at [356, 68] on span "Atualizar tabela" at bounding box center [362, 67] width 29 height 6
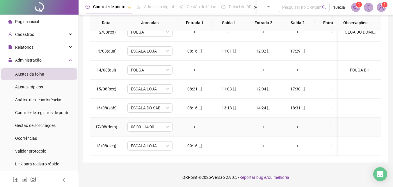
scroll to position [111, 0]
click at [149, 125] on span "08:00 - 14:00" at bounding box center [150, 126] width 38 height 9
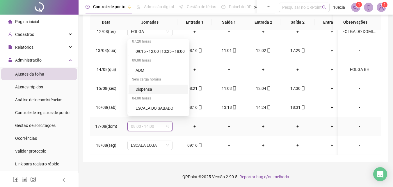
scroll to position [175, 0]
click at [141, 106] on div "Folga" at bounding box center [160, 106] width 49 height 6
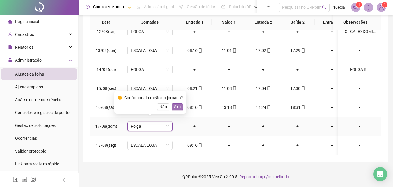
click at [176, 107] on span "Sim" at bounding box center [177, 106] width 7 height 6
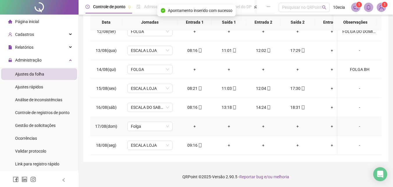
click at [359, 123] on div "-" at bounding box center [360, 126] width 34 height 6
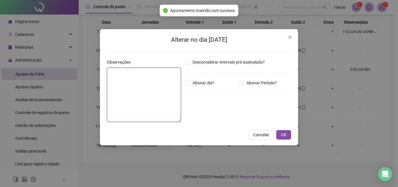
click at [131, 97] on textarea at bounding box center [144, 95] width 74 height 54
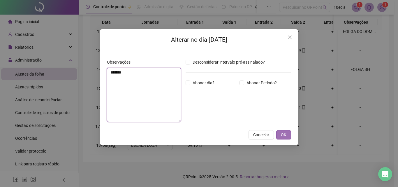
type textarea "*******"
click at [288, 134] on button "OK" at bounding box center [283, 134] width 15 height 9
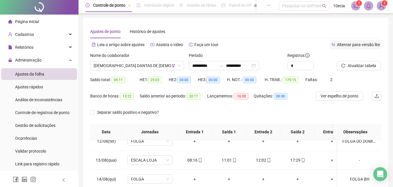
scroll to position [0, 0]
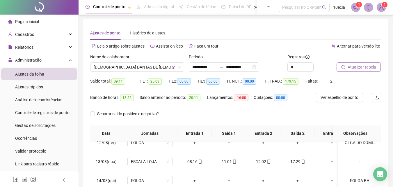
click at [352, 70] on span "Atualizar tabela" at bounding box center [362, 67] width 29 height 6
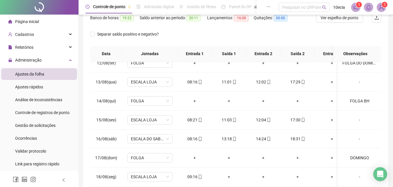
scroll to position [24, 0]
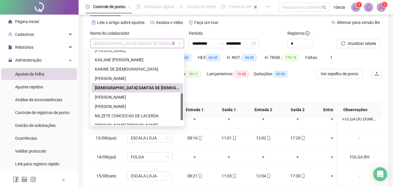
click at [111, 44] on span "[DEMOGRAPHIC_DATA] DANTAS DE [DEMOGRAPHIC_DATA]" at bounding box center [137, 43] width 87 height 9
click at [103, 96] on div "[PERSON_NAME]" at bounding box center [137, 97] width 85 height 6
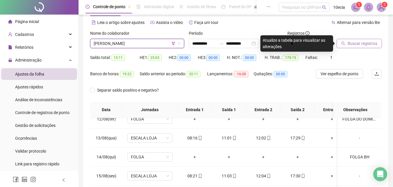
click at [364, 44] on span "Buscar registros" at bounding box center [363, 43] width 30 height 6
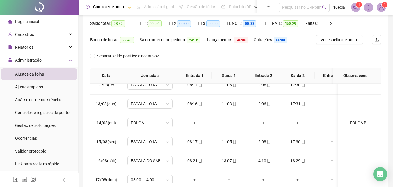
scroll to position [111, 0]
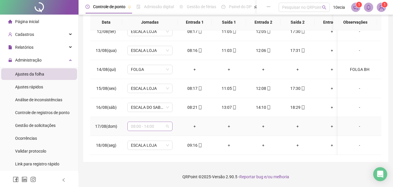
click at [162, 124] on span "08:00 - 14:00" at bounding box center [150, 126] width 38 height 9
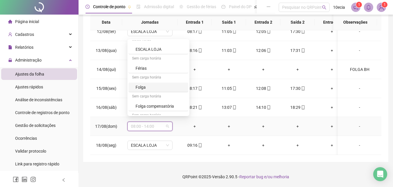
scroll to position [204, 0]
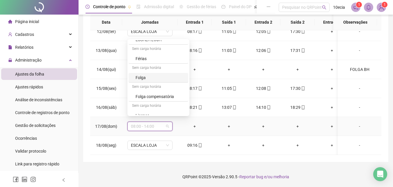
click at [142, 77] on div "Folga" at bounding box center [160, 77] width 49 height 6
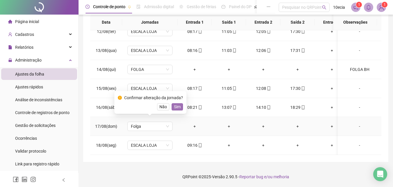
click at [178, 106] on span "Sim" at bounding box center [177, 106] width 7 height 6
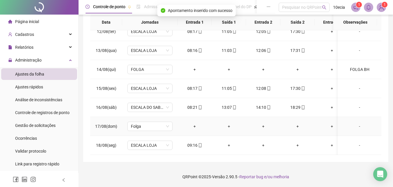
click at [355, 123] on div "-" at bounding box center [360, 126] width 34 height 6
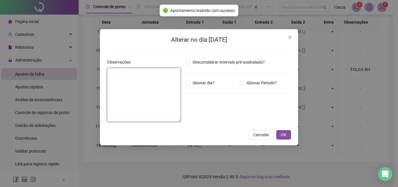
click at [138, 94] on textarea at bounding box center [144, 95] width 74 height 54
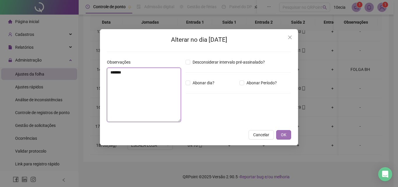
type textarea "*******"
click at [288, 132] on button "OK" at bounding box center [283, 134] width 15 height 9
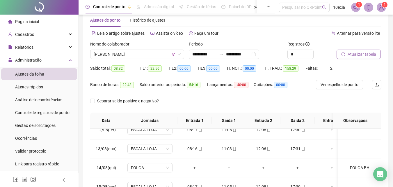
scroll to position [0, 0]
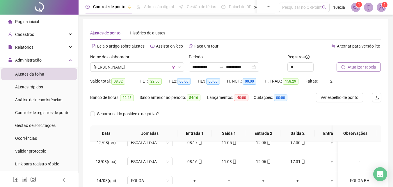
click at [371, 70] on span "Atualizar tabela" at bounding box center [362, 67] width 29 height 6
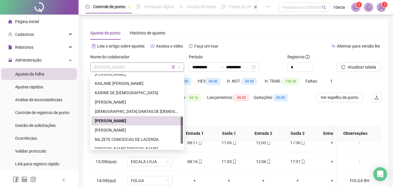
click at [95, 66] on span "[PERSON_NAME]" at bounding box center [137, 67] width 87 height 9
click at [112, 132] on div "[PERSON_NAME]" at bounding box center [137, 130] width 85 height 6
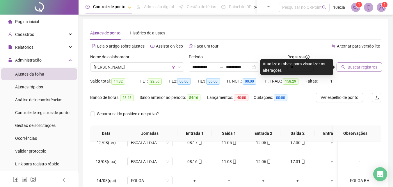
click at [367, 70] on span "Buscar registros" at bounding box center [363, 67] width 30 height 6
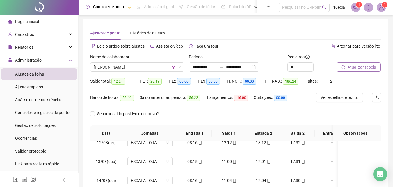
click at [360, 65] on span "Atualizar tabela" at bounding box center [362, 67] width 29 height 6
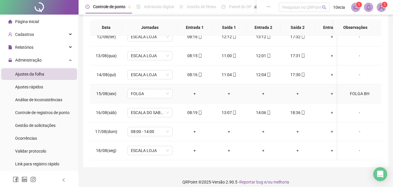
scroll to position [111, 0]
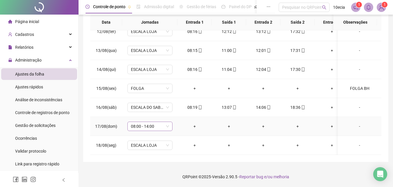
click at [139, 125] on span "08:00 - 14:00" at bounding box center [150, 126] width 38 height 9
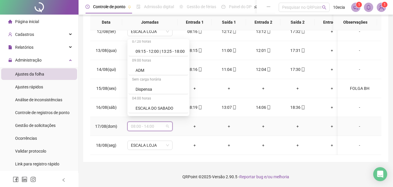
scroll to position [175, 0]
click at [143, 105] on div "Folga" at bounding box center [160, 106] width 49 height 6
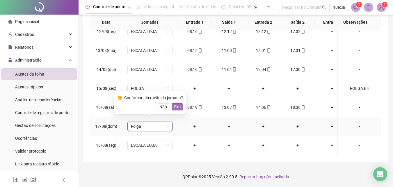
click at [177, 107] on span "Sim" at bounding box center [177, 106] width 7 height 6
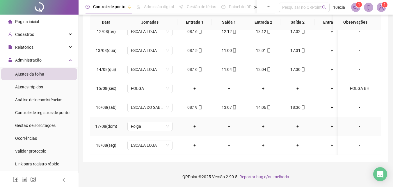
click at [357, 123] on div "-" at bounding box center [360, 126] width 34 height 6
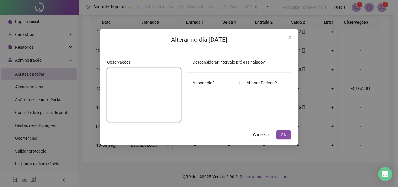
click at [167, 85] on textarea at bounding box center [144, 95] width 74 height 54
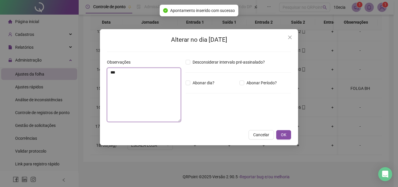
type textarea "****"
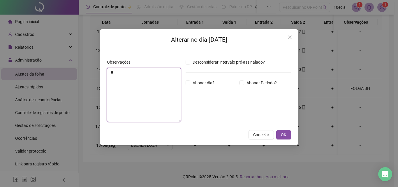
type textarea "*"
type textarea "*******"
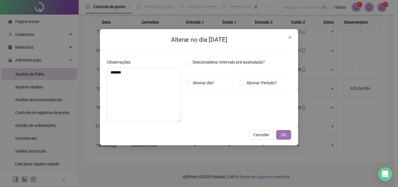
click at [285, 135] on span "OK" at bounding box center [284, 134] width 6 height 6
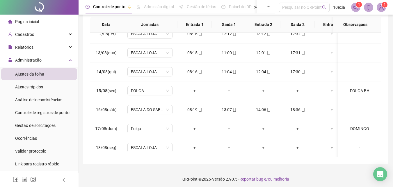
scroll to position [111, 0]
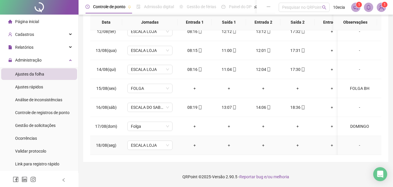
click at [357, 142] on div "-" at bounding box center [360, 145] width 34 height 6
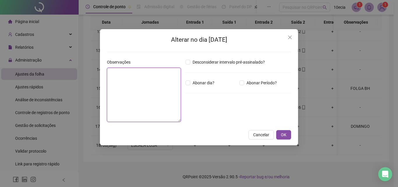
click at [144, 98] on textarea at bounding box center [144, 95] width 74 height 54
type textarea "********"
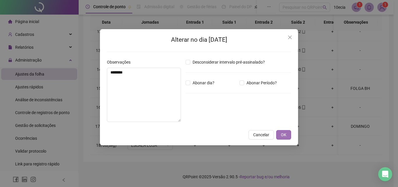
click at [282, 131] on button "OK" at bounding box center [283, 134] width 15 height 9
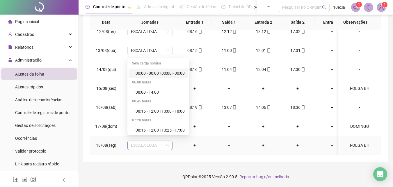
click at [150, 141] on span "ESCALA LOJA" at bounding box center [150, 145] width 38 height 9
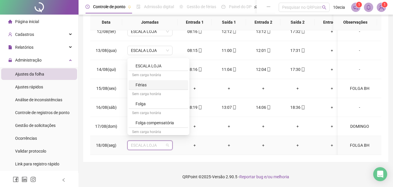
scroll to position [204, 0]
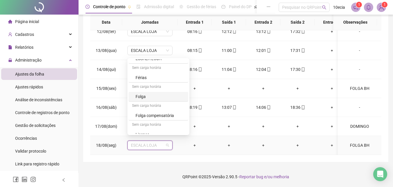
click at [140, 98] on div "Folga" at bounding box center [160, 96] width 49 height 6
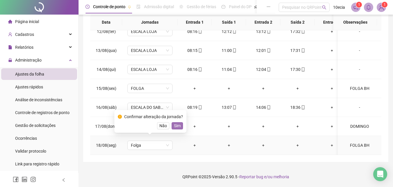
click at [180, 122] on button "Sim" at bounding box center [177, 125] width 11 height 7
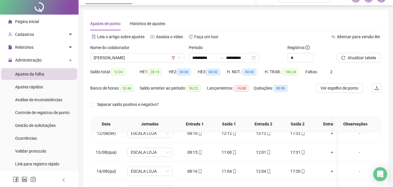
scroll to position [0, 0]
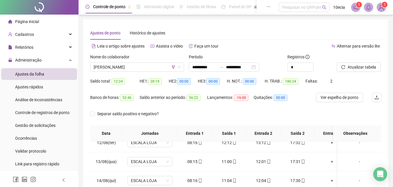
click at [368, 68] on span "Atualizar tabela" at bounding box center [362, 67] width 29 height 6
click at [114, 69] on span "[PERSON_NAME]" at bounding box center [137, 67] width 87 height 9
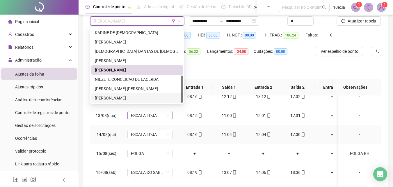
scroll to position [58, 0]
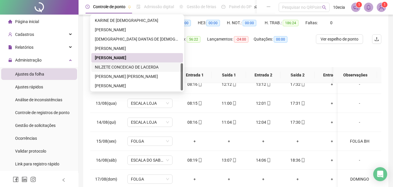
click at [127, 66] on div "NILZETE CONCEICAO DE LACERDA" at bounding box center [137, 67] width 85 height 6
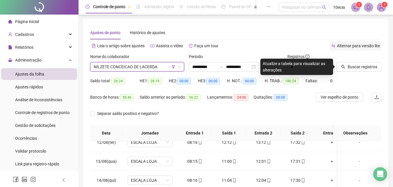
scroll to position [0, 0]
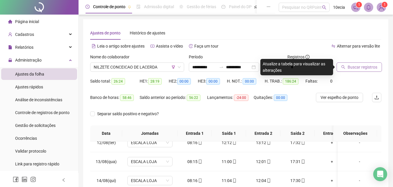
click at [349, 65] on span "Buscar registros" at bounding box center [363, 67] width 30 height 6
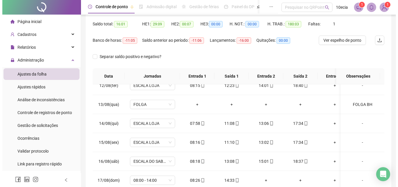
scroll to position [53, 0]
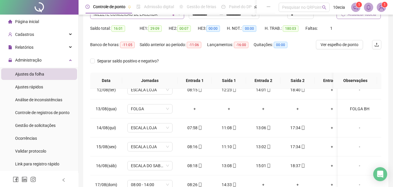
click at [137, 18] on span "NILZETE CONCEICAO DE LACERDA" at bounding box center [137, 14] width 87 height 9
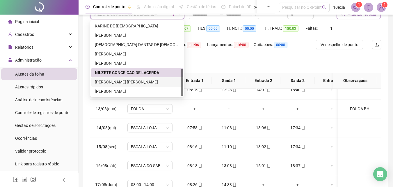
click at [109, 82] on div "[PERSON_NAME] [PERSON_NAME]" at bounding box center [137, 82] width 85 height 6
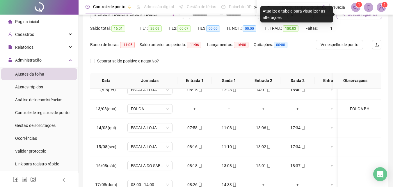
click at [369, 17] on span "Buscar registros" at bounding box center [363, 14] width 30 height 6
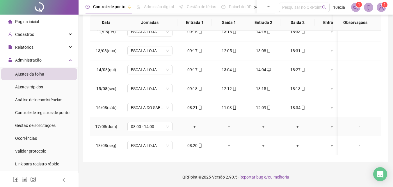
scroll to position [111, 0]
click at [137, 122] on span "08:00 - 14:00" at bounding box center [150, 126] width 38 height 9
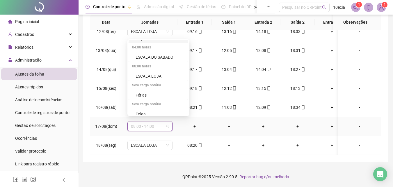
scroll to position [175, 0]
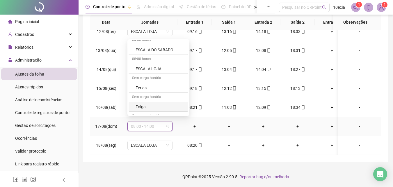
click at [141, 107] on div "Folga" at bounding box center [160, 106] width 49 height 6
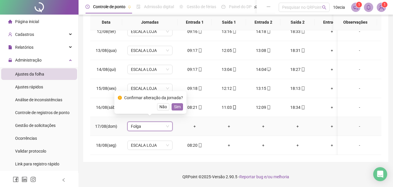
click at [180, 107] on button "Sim" at bounding box center [177, 106] width 11 height 7
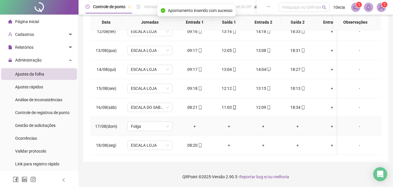
click at [355, 123] on div "-" at bounding box center [360, 126] width 34 height 6
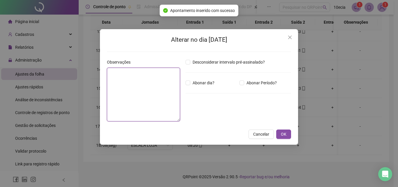
click at [158, 104] on textarea at bounding box center [143, 95] width 73 height 54
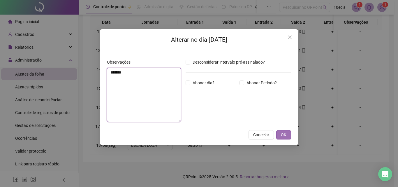
type textarea "*******"
click at [284, 134] on span "OK" at bounding box center [284, 134] width 6 height 6
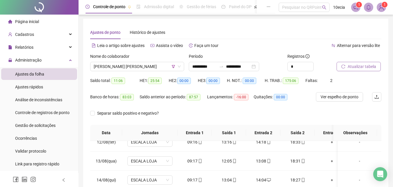
scroll to position [0, 0]
click at [357, 64] on span "Atualizar tabela" at bounding box center [362, 67] width 29 height 6
click at [366, 69] on span "Atualizar tabela" at bounding box center [362, 67] width 29 height 6
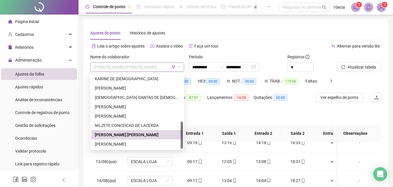
click at [134, 68] on span "[PERSON_NAME] [PERSON_NAME]" at bounding box center [137, 67] width 87 height 9
click at [99, 143] on div "[PERSON_NAME]" at bounding box center [137, 144] width 85 height 6
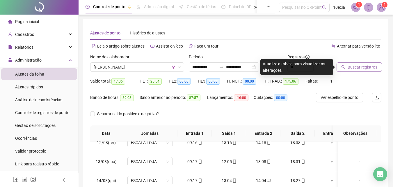
click at [355, 66] on span "Buscar registros" at bounding box center [363, 67] width 30 height 6
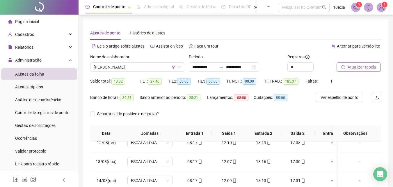
click at [372, 70] on span "Atualizar tabela" at bounding box center [362, 67] width 29 height 6
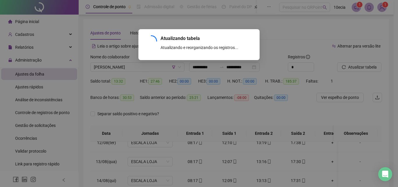
click at [136, 69] on div "Atualizando tabela Atualizando e reorganizando os registros... OK" at bounding box center [199, 93] width 398 height 187
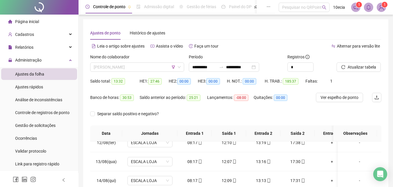
click at [136, 69] on span "[PERSON_NAME]" at bounding box center [137, 67] width 87 height 9
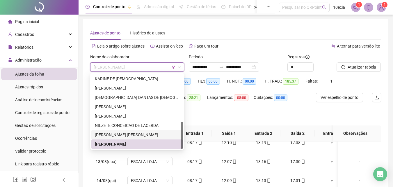
click at [123, 133] on div "[PERSON_NAME] [PERSON_NAME]" at bounding box center [137, 134] width 85 height 6
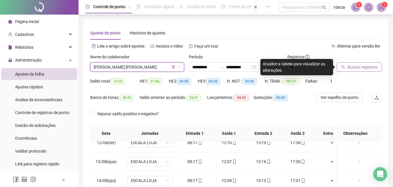
click at [358, 67] on span "Buscar registros" at bounding box center [363, 67] width 30 height 6
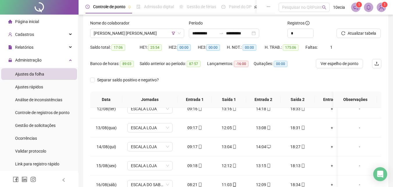
scroll to position [24, 0]
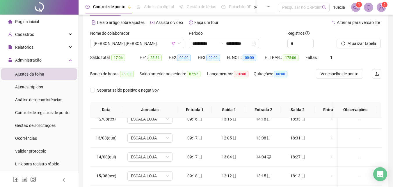
click at [150, 46] on span "[PERSON_NAME] [PERSON_NAME]" at bounding box center [137, 43] width 87 height 9
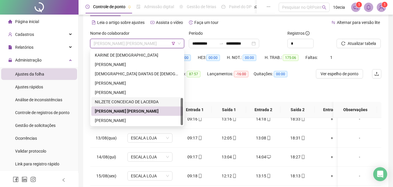
click at [122, 101] on div "NILZETE CONCEICAO DE LACERDA" at bounding box center [137, 101] width 85 height 6
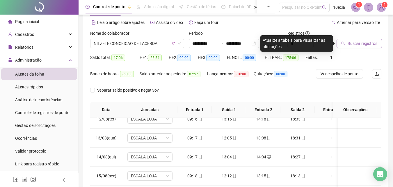
click at [352, 43] on span "Buscar registros" at bounding box center [363, 43] width 30 height 6
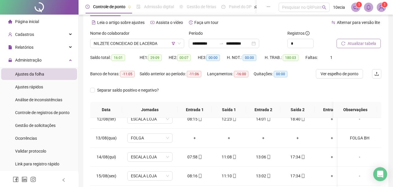
click at [353, 43] on span "Atualizar tabela" at bounding box center [362, 43] width 29 height 6
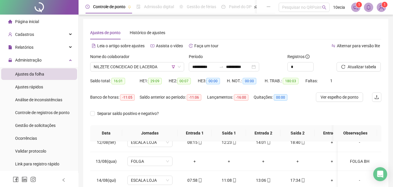
scroll to position [0, 0]
click at [111, 65] on span "NILZETE CONCEICAO DE LACERDA" at bounding box center [137, 67] width 87 height 9
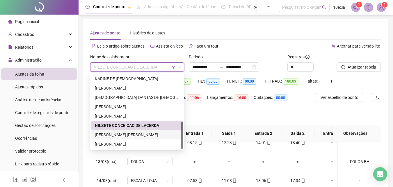
click at [115, 134] on div "[PERSON_NAME] [PERSON_NAME]" at bounding box center [137, 134] width 85 height 6
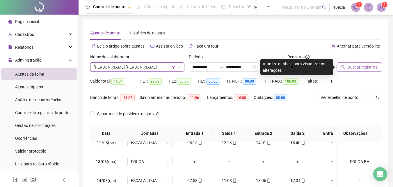
click at [355, 66] on span "Buscar registros" at bounding box center [363, 67] width 30 height 6
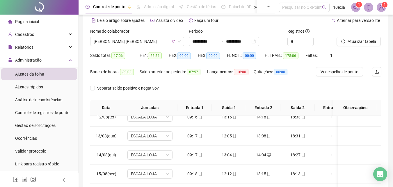
scroll to position [24, 0]
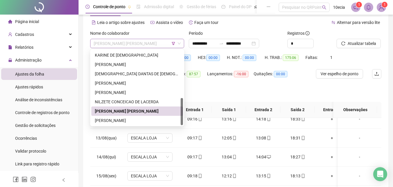
click at [111, 47] on span "[PERSON_NAME] [PERSON_NAME]" at bounding box center [137, 43] width 87 height 9
click at [108, 120] on div "[PERSON_NAME]" at bounding box center [137, 120] width 85 height 6
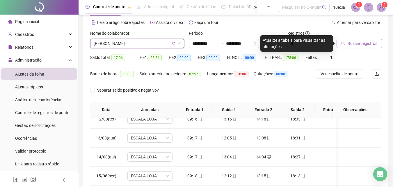
click at [352, 44] on span "Buscar registros" at bounding box center [363, 43] width 30 height 6
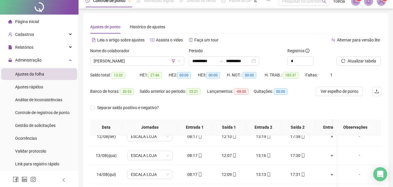
scroll to position [0, 0]
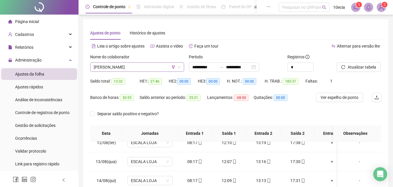
click at [174, 68] on icon "filter" at bounding box center [173, 66] width 3 height 3
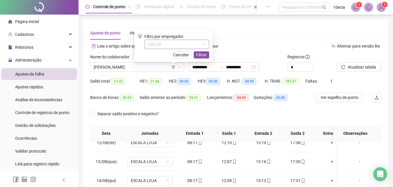
click at [182, 43] on span "10ECIA" at bounding box center [177, 44] width 58 height 9
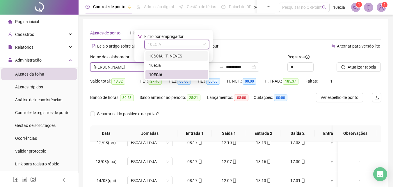
click at [174, 54] on div "10&CIA - T. NEVES" at bounding box center [177, 56] width 56 height 6
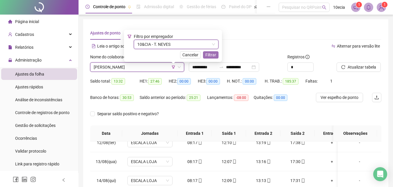
click at [215, 56] on span "Filtrar" at bounding box center [210, 55] width 11 height 6
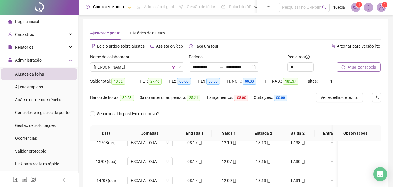
click at [380, 70] on button "Atualizar tabela" at bounding box center [359, 66] width 44 height 9
click at [345, 67] on icon "reload" at bounding box center [343, 67] width 4 height 4
click at [124, 63] on span "[PERSON_NAME]" at bounding box center [137, 67] width 87 height 9
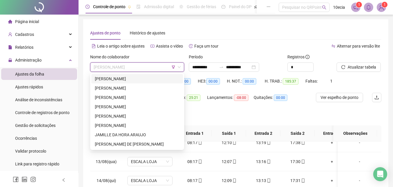
click at [134, 79] on div "[PERSON_NAME]" at bounding box center [137, 78] width 85 height 6
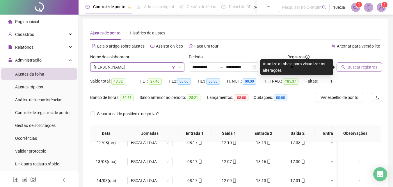
click at [366, 68] on span "Buscar registros" at bounding box center [363, 67] width 30 height 6
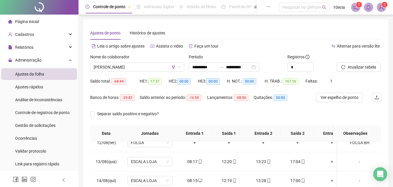
click at [362, 72] on div "Atualizar tabela" at bounding box center [358, 65] width 49 height 23
click at [368, 67] on span "Atualizar tabela" at bounding box center [362, 67] width 29 height 6
click at [132, 70] on span "[PERSON_NAME]" at bounding box center [137, 67] width 87 height 9
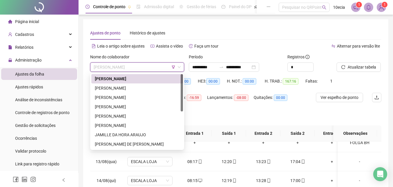
click at [135, 78] on div "[PERSON_NAME]" at bounding box center [137, 78] width 85 height 6
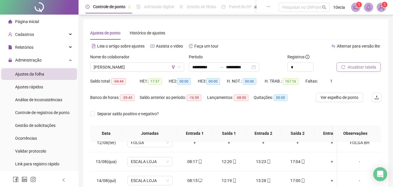
click at [360, 67] on span "Atualizar tabela" at bounding box center [362, 67] width 29 height 6
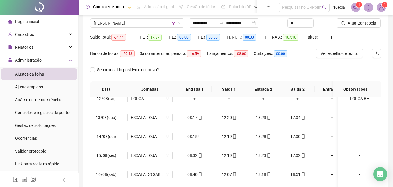
scroll to position [24, 0]
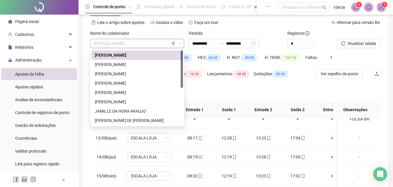
click at [150, 47] on span "[PERSON_NAME]" at bounding box center [137, 43] width 87 height 9
click at [103, 65] on div "[PERSON_NAME]" at bounding box center [137, 64] width 85 height 6
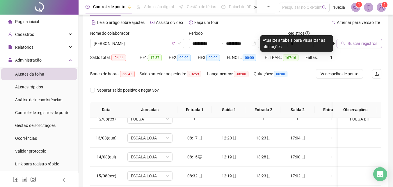
click at [372, 45] on span "Buscar registros" at bounding box center [363, 43] width 30 height 6
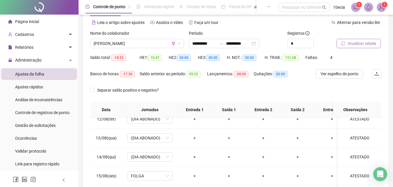
click at [353, 43] on span "Atualizar tabela" at bounding box center [362, 43] width 29 height 6
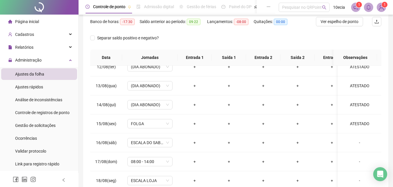
scroll to position [111, 0]
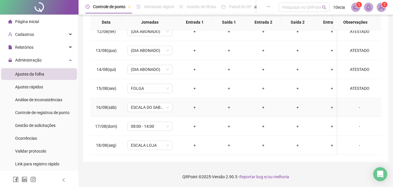
click at [355, 105] on div "-" at bounding box center [360, 107] width 34 height 6
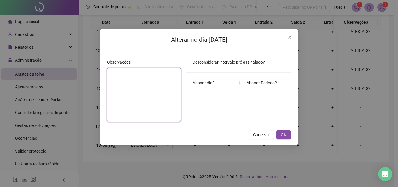
click at [120, 90] on textarea at bounding box center [144, 95] width 74 height 54
type textarea "********"
click at [197, 82] on span "Abonar dia?" at bounding box center [203, 82] width 26 height 6
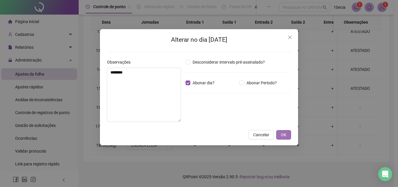
click at [286, 135] on span "OK" at bounding box center [284, 134] width 6 height 6
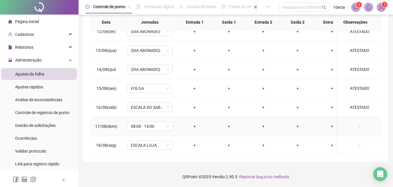
click at [358, 123] on div "-" at bounding box center [360, 126] width 34 height 6
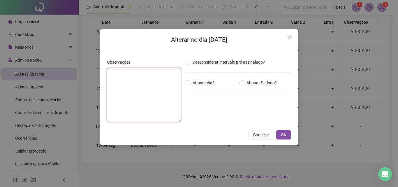
click at [151, 110] on textarea at bounding box center [144, 95] width 74 height 54
type textarea "********"
click at [192, 81] on span "Abonar dia?" at bounding box center [203, 82] width 26 height 6
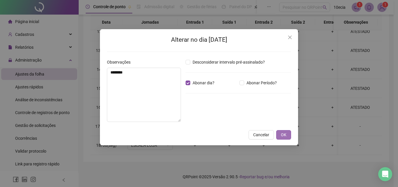
click at [281, 137] on span "OK" at bounding box center [284, 134] width 6 height 6
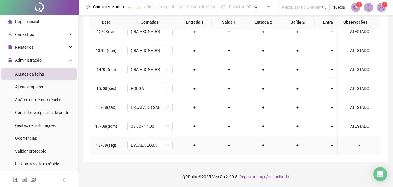
click at [359, 142] on div "-" at bounding box center [360, 145] width 34 height 6
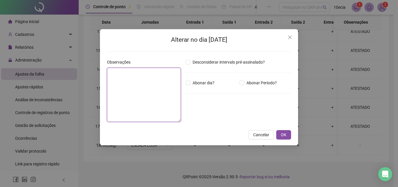
click at [143, 118] on textarea at bounding box center [144, 95] width 74 height 54
type textarea "********"
click at [212, 83] on span "Abonar dia?" at bounding box center [203, 82] width 26 height 6
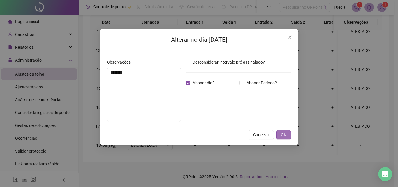
click at [286, 138] on button "OK" at bounding box center [283, 134] width 15 height 9
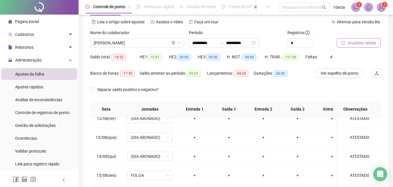
scroll to position [24, 0]
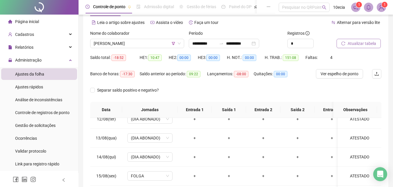
click at [361, 40] on span "Atualizar tabela" at bounding box center [362, 43] width 29 height 6
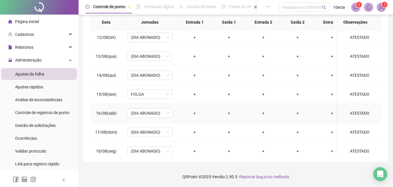
scroll to position [429, 0]
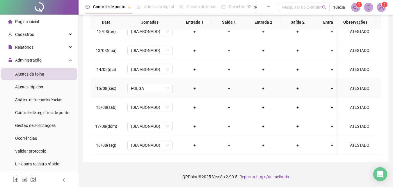
click at [363, 85] on div "ATESTADO" at bounding box center [360, 88] width 34 height 6
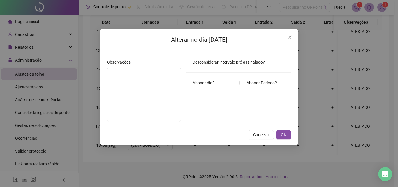
click at [212, 83] on span "Abonar dia?" at bounding box center [203, 82] width 26 height 6
type textarea "********"
click at [197, 82] on span "Abonar dia?" at bounding box center [203, 82] width 26 height 6
click at [283, 132] on span "OK" at bounding box center [284, 134] width 6 height 6
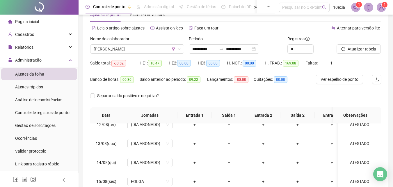
scroll to position [0, 0]
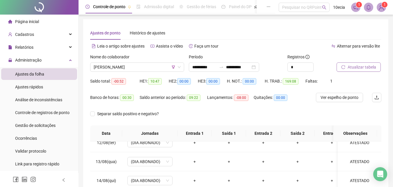
click at [366, 67] on span "Atualizar tabela" at bounding box center [362, 67] width 29 height 6
click at [351, 65] on span "Atualizar tabela" at bounding box center [362, 67] width 29 height 6
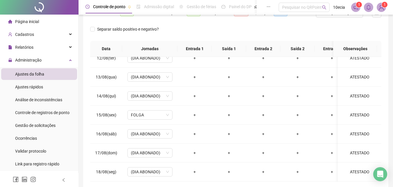
scroll to position [87, 0]
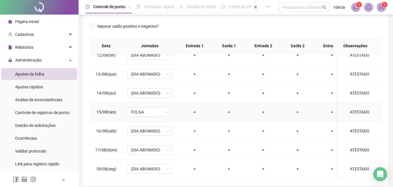
click at [360, 109] on div "ATESTADO" at bounding box center [360, 112] width 34 height 6
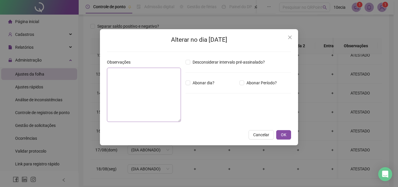
type textarea "********"
click at [282, 130] on button "OK" at bounding box center [283, 134] width 15 height 9
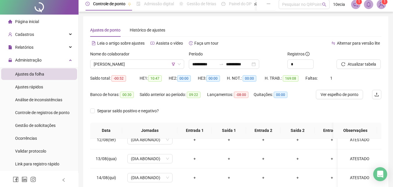
scroll to position [0, 0]
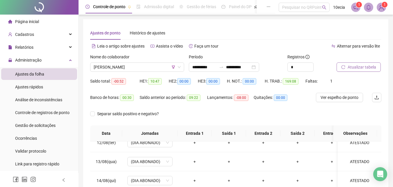
click at [367, 71] on button "Atualizar tabela" at bounding box center [359, 66] width 44 height 9
click at [368, 69] on span "Atualizar tabela" at bounding box center [362, 67] width 29 height 6
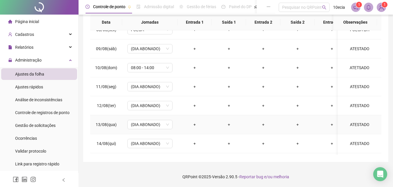
scroll to position [341, 0]
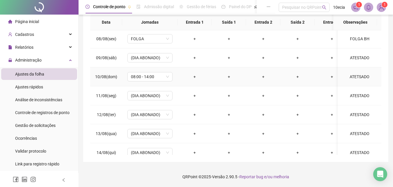
click at [357, 75] on div "ATETSADO" at bounding box center [360, 76] width 34 height 6
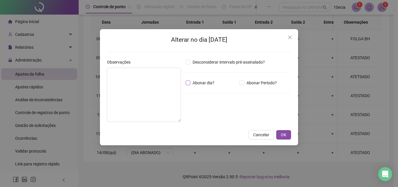
type textarea "********"
click at [190, 83] on span "Abonar dia?" at bounding box center [203, 82] width 26 height 6
click at [291, 135] on div "Alterar no dia [DATE] Observações ******** Desconsiderar intervalo pré-assinala…" at bounding box center [199, 87] width 198 height 116
click at [289, 135] on button "OK" at bounding box center [283, 134] width 15 height 9
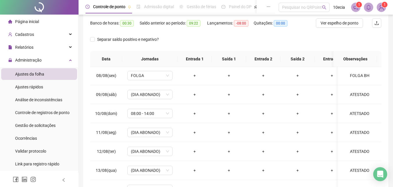
scroll to position [24, 0]
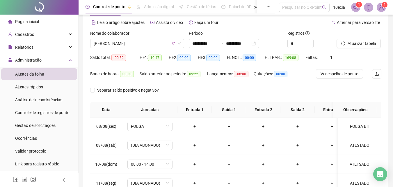
click at [356, 48] on div "Atualizar tabela" at bounding box center [358, 41] width 49 height 23
click at [356, 47] on button "Atualizar tabela" at bounding box center [359, 43] width 44 height 9
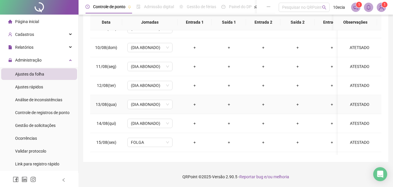
scroll to position [429, 0]
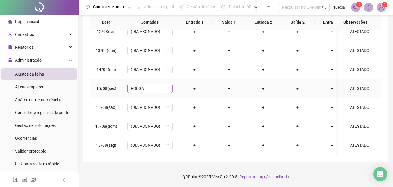
click at [145, 85] on span "FOLGA" at bounding box center [150, 88] width 38 height 9
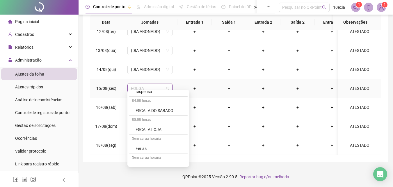
scroll to position [175, 0]
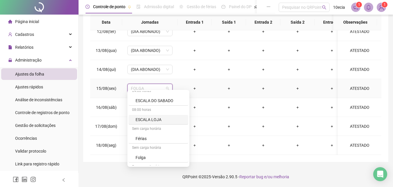
click at [148, 120] on div "ESCALA LOJA" at bounding box center [160, 119] width 49 height 6
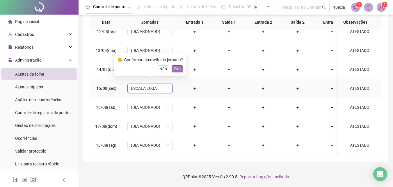
click at [181, 69] on button "Sim" at bounding box center [177, 68] width 11 height 7
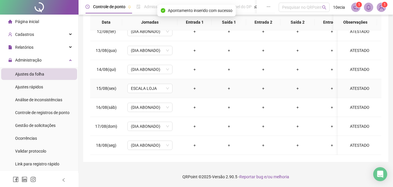
click at [352, 85] on div "ATESTADO" at bounding box center [360, 88] width 34 height 6
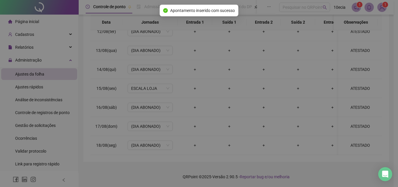
type textarea "********"
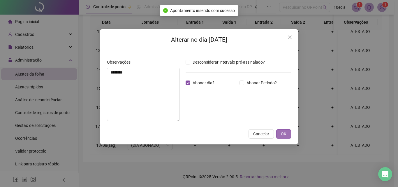
click at [284, 132] on span "OK" at bounding box center [284, 133] width 6 height 6
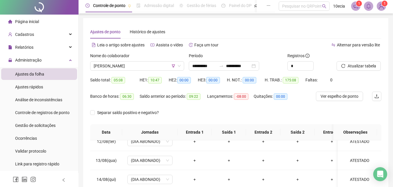
scroll to position [0, 0]
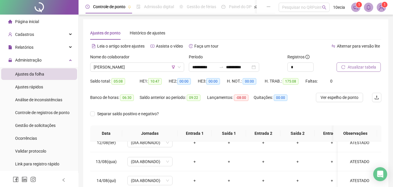
click at [368, 63] on button "Atualizar tabela" at bounding box center [359, 66] width 44 height 9
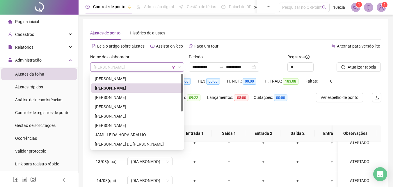
click at [136, 68] on span "[PERSON_NAME]" at bounding box center [137, 67] width 87 height 9
drag, startPoint x: 115, startPoint y: 100, endPoint x: 121, endPoint y: 98, distance: 6.4
click at [115, 100] on div "[PERSON_NAME]" at bounding box center [137, 97] width 85 height 6
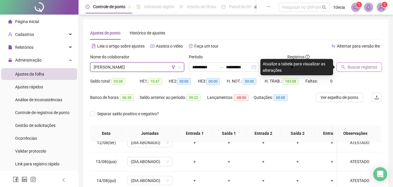
click at [371, 66] on span "Buscar registros" at bounding box center [363, 67] width 30 height 6
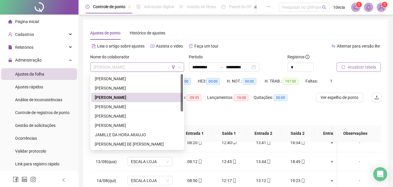
click at [125, 69] on span "[PERSON_NAME]" at bounding box center [137, 67] width 87 height 9
click at [119, 104] on div "[PERSON_NAME]" at bounding box center [137, 106] width 85 height 6
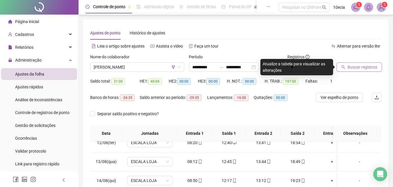
click at [341, 64] on button "Buscar registros" at bounding box center [359, 66] width 45 height 9
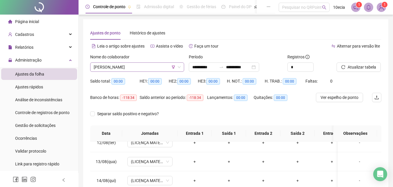
click at [133, 65] on span "[PERSON_NAME]" at bounding box center [137, 67] width 87 height 9
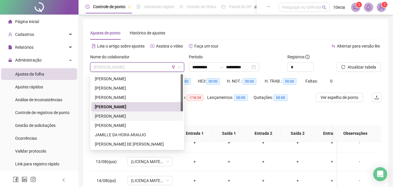
click at [115, 115] on div "[PERSON_NAME]" at bounding box center [137, 116] width 85 height 6
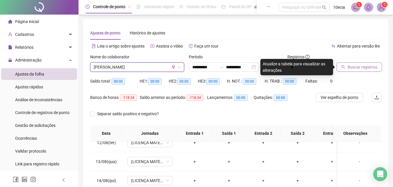
click at [352, 65] on span "Buscar registros" at bounding box center [363, 67] width 30 height 6
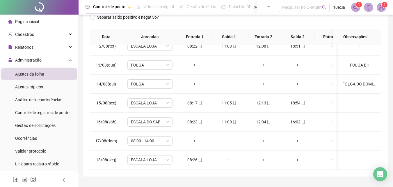
scroll to position [111, 0]
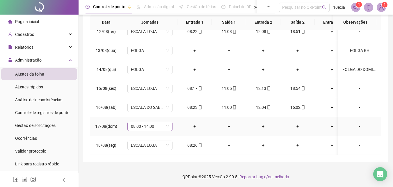
click at [155, 122] on span "08:00 - 14:00" at bounding box center [150, 126] width 38 height 9
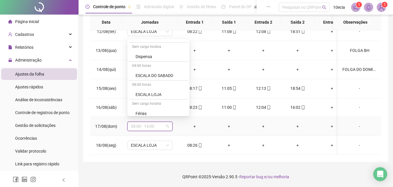
scroll to position [204, 0]
click at [142, 79] on div "Folga" at bounding box center [160, 77] width 49 height 6
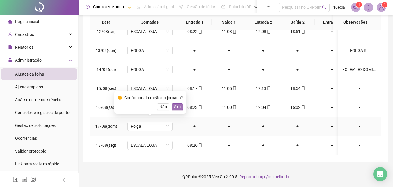
click at [178, 106] on span "Sim" at bounding box center [177, 106] width 7 height 6
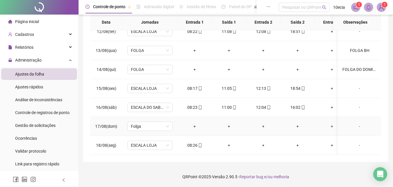
click at [357, 123] on div "-" at bounding box center [360, 126] width 34 height 6
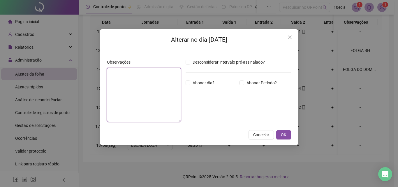
click at [163, 96] on textarea at bounding box center [144, 95] width 74 height 54
type textarea "*****"
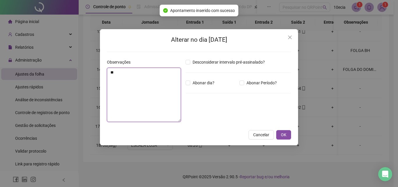
type textarea "*"
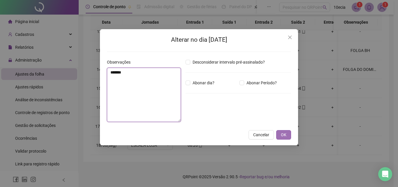
type textarea "*******"
click at [281, 130] on button "OK" at bounding box center [283, 134] width 15 height 9
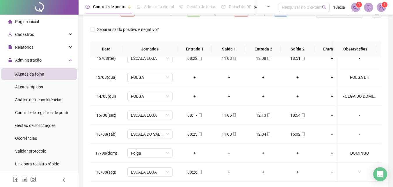
scroll to position [0, 0]
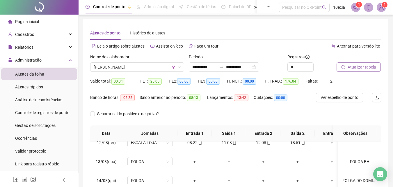
click at [351, 69] on span "Atualizar tabela" at bounding box center [362, 67] width 29 height 6
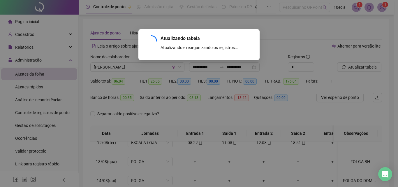
click at [127, 67] on div "Atualizando tabela Atualizando e reorganizando os registros... OK" at bounding box center [199, 93] width 398 height 187
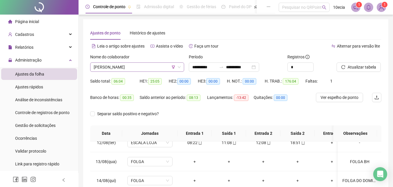
click at [126, 69] on span "[PERSON_NAME]" at bounding box center [137, 67] width 87 height 9
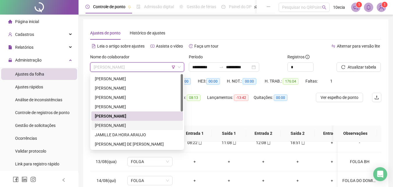
click at [115, 124] on div "[PERSON_NAME]" at bounding box center [137, 125] width 85 height 6
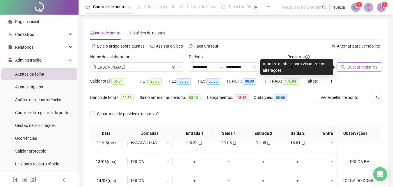
click at [367, 70] on span "Buscar registros" at bounding box center [363, 67] width 30 height 6
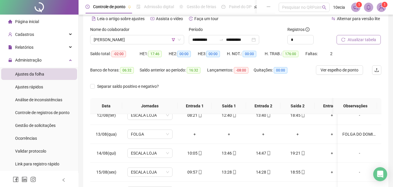
scroll to position [111, 0]
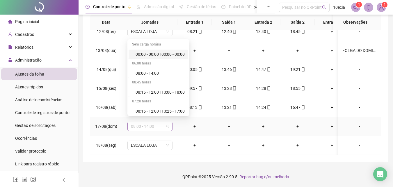
click at [161, 123] on span "08:00 - 14:00" at bounding box center [150, 126] width 38 height 9
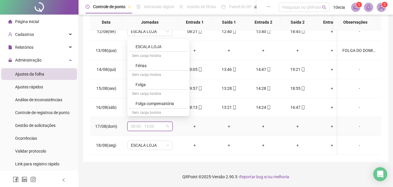
scroll to position [204, 0]
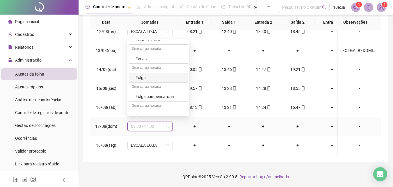
click at [143, 79] on div "Folga" at bounding box center [160, 77] width 49 height 6
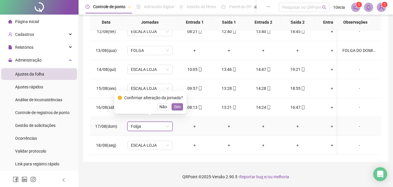
click at [175, 106] on span "Sim" at bounding box center [177, 106] width 7 height 6
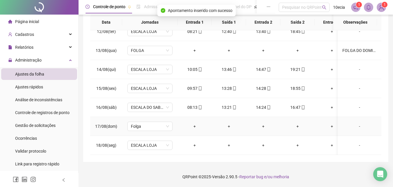
click at [358, 123] on div "-" at bounding box center [360, 126] width 34 height 6
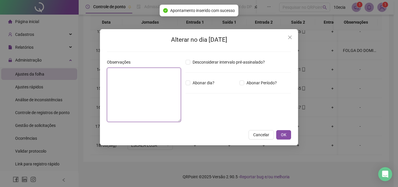
click at [163, 86] on textarea at bounding box center [144, 95] width 74 height 54
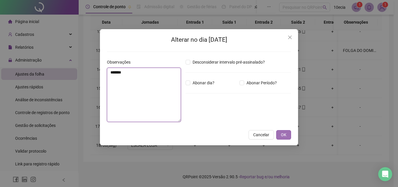
type textarea "*******"
click at [287, 135] on button "OK" at bounding box center [283, 134] width 15 height 9
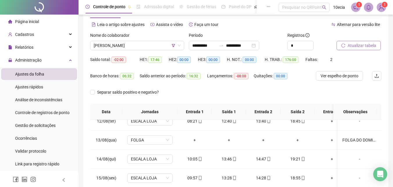
scroll to position [0, 0]
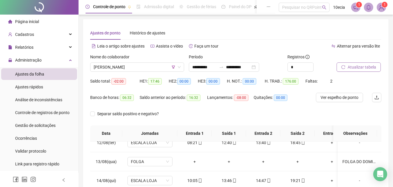
click at [369, 67] on span "Atualizar tabela" at bounding box center [362, 67] width 29 height 6
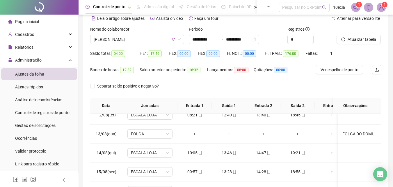
scroll to position [24, 0]
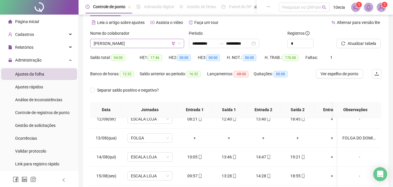
click at [124, 45] on span "[PERSON_NAME]" at bounding box center [137, 43] width 87 height 9
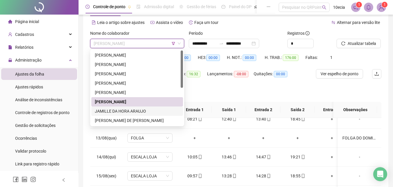
click at [109, 111] on div "JAMILLE DA HORA ARAUJO" at bounding box center [137, 111] width 85 height 6
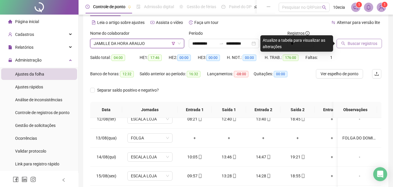
click at [362, 48] on button "Buscar registros" at bounding box center [359, 43] width 45 height 9
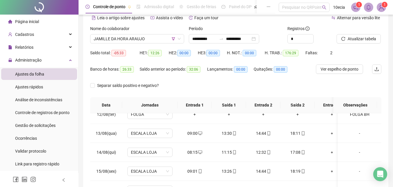
scroll to position [111, 0]
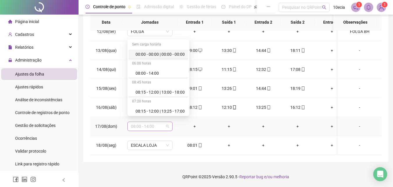
click at [145, 122] on span "08:00 - 14:00" at bounding box center [150, 126] width 38 height 9
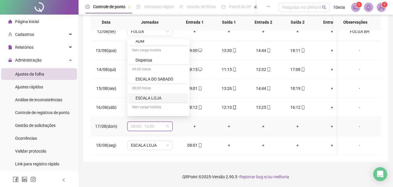
scroll to position [204, 0]
click at [141, 79] on div "Folga" at bounding box center [160, 77] width 49 height 6
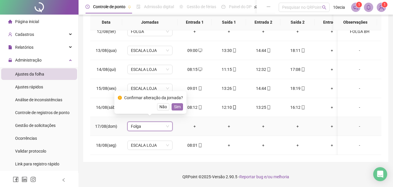
click at [177, 105] on span "Sim" at bounding box center [177, 106] width 7 height 6
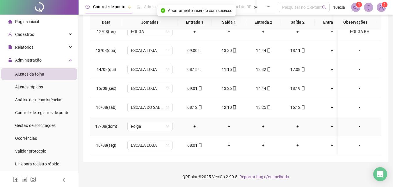
click at [358, 123] on div "-" at bounding box center [360, 126] width 34 height 6
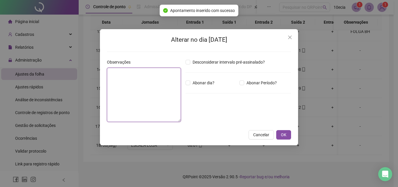
click at [141, 89] on textarea at bounding box center [144, 95] width 74 height 54
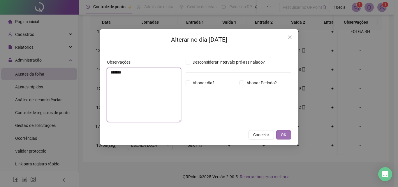
type textarea "*******"
click at [284, 134] on span "OK" at bounding box center [284, 134] width 6 height 6
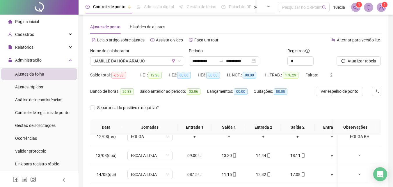
scroll to position [0, 0]
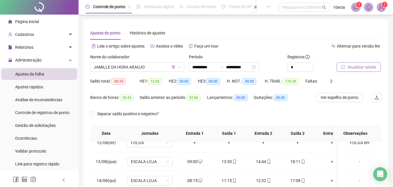
click at [361, 64] on div "Atualizar tabela" at bounding box center [352, 63] width 30 height 18
click at [361, 64] on span "Atualizar tabela" at bounding box center [362, 67] width 29 height 6
click at [365, 63] on button "Atualizar tabela" at bounding box center [359, 66] width 44 height 9
click at [144, 68] on span "JAMILLE DA HORA ARAUJO" at bounding box center [137, 67] width 87 height 9
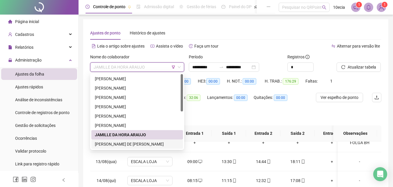
click at [104, 145] on div "[PERSON_NAME] DE [PERSON_NAME]" at bounding box center [137, 144] width 85 height 6
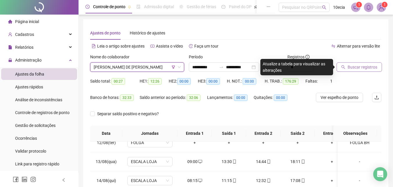
click at [352, 63] on button "Buscar registros" at bounding box center [359, 66] width 45 height 9
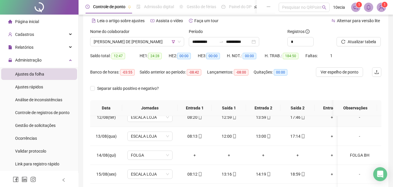
scroll to position [24, 0]
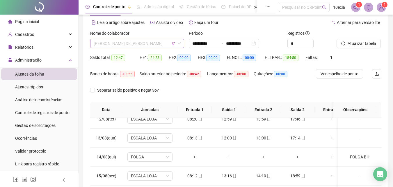
click at [133, 45] on span "[PERSON_NAME] DE [PERSON_NAME]" at bounding box center [137, 43] width 87 height 9
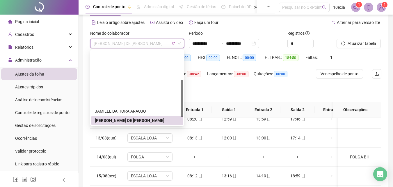
scroll to position [58, 0]
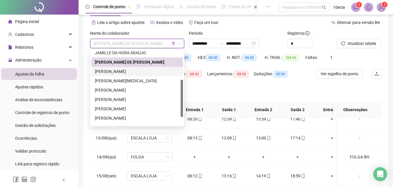
click at [124, 69] on div "[PERSON_NAME]" at bounding box center [137, 71] width 85 height 6
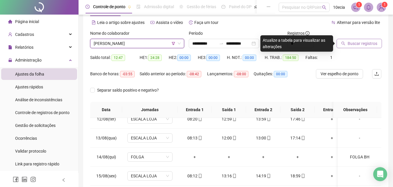
drag, startPoint x: 384, startPoint y: 45, endPoint x: 369, endPoint y: 42, distance: 15.6
click at [384, 45] on div "**********" at bounding box center [235, 122] width 305 height 253
click at [368, 42] on span "Buscar registros" at bounding box center [363, 43] width 30 height 6
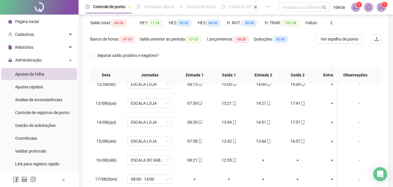
scroll to position [111, 0]
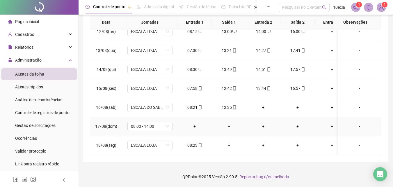
click at [158, 127] on td "08:00 - 14:00" at bounding box center [149, 126] width 55 height 19
click at [160, 123] on span "08:00 - 14:00" at bounding box center [150, 126] width 38 height 9
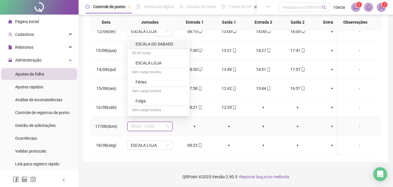
scroll to position [209, 0]
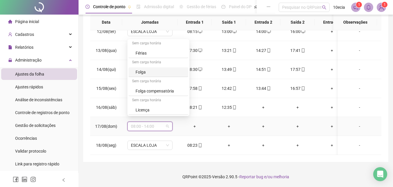
click at [143, 71] on div "Folga" at bounding box center [160, 72] width 49 height 6
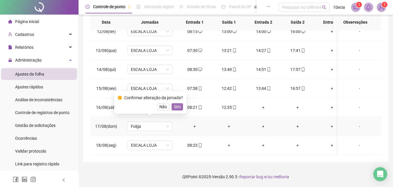
click at [175, 104] on span "Sim" at bounding box center [177, 106] width 7 height 6
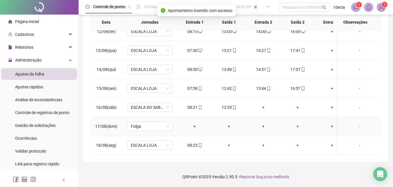
click at [361, 123] on div "-" at bounding box center [360, 126] width 34 height 6
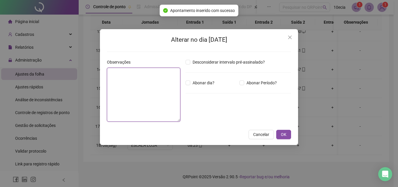
click at [152, 98] on textarea at bounding box center [143, 95] width 73 height 54
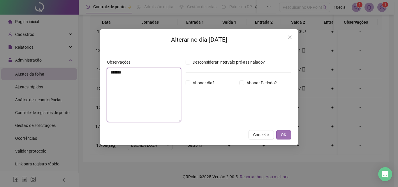
type textarea "*******"
click at [280, 133] on button "OK" at bounding box center [283, 134] width 15 height 9
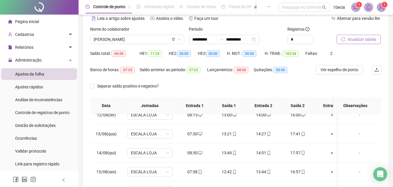
scroll to position [24, 0]
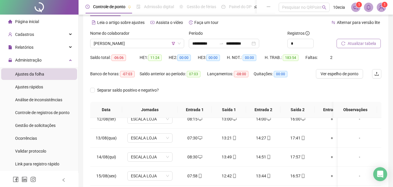
click at [357, 44] on span "Atualizar tabela" at bounding box center [362, 43] width 29 height 6
click at [111, 45] on span "[PERSON_NAME]" at bounding box center [137, 43] width 87 height 9
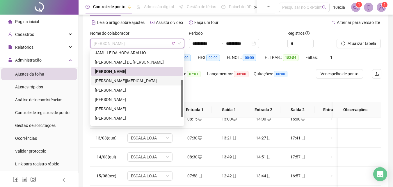
click at [112, 78] on div "[PERSON_NAME][MEDICAL_DATA]" at bounding box center [137, 80] width 85 height 6
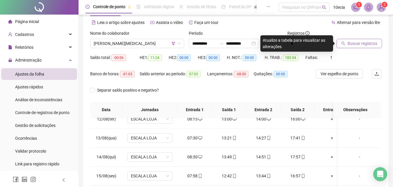
click at [346, 45] on button "Buscar registros" at bounding box center [359, 43] width 45 height 9
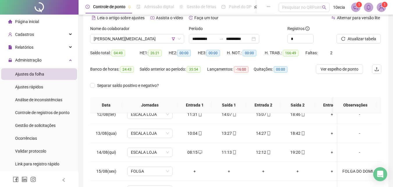
scroll to position [111, 0]
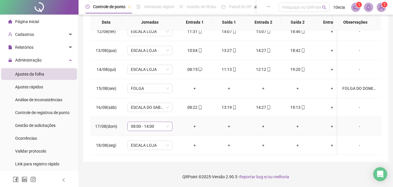
click at [167, 123] on span "08:00 - 14:00" at bounding box center [150, 126] width 38 height 9
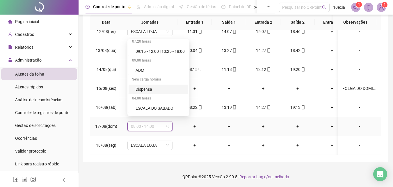
scroll to position [175, 0]
click at [140, 107] on div "Folga" at bounding box center [160, 106] width 49 height 6
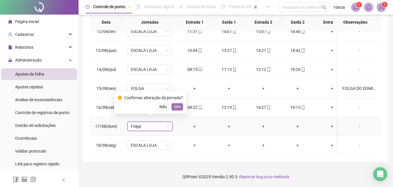
click at [178, 106] on span "Sim" at bounding box center [177, 106] width 7 height 6
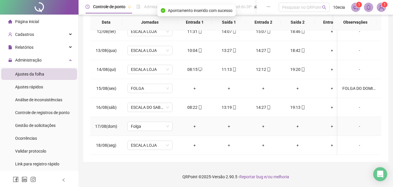
click at [359, 123] on div "-" at bounding box center [360, 126] width 34 height 6
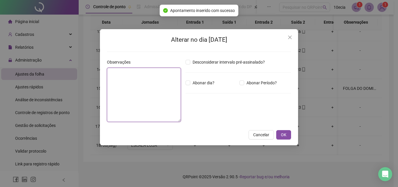
click at [141, 91] on textarea at bounding box center [144, 95] width 74 height 54
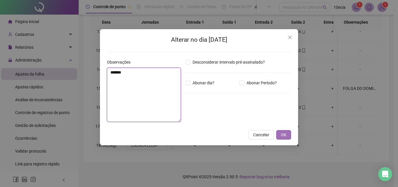
type textarea "*******"
click at [280, 134] on button "OK" at bounding box center [283, 134] width 15 height 9
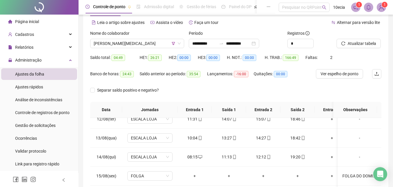
scroll to position [0, 0]
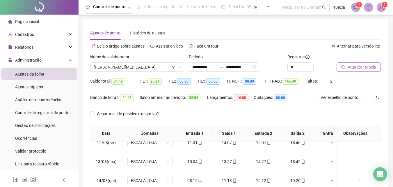
click at [373, 66] on span "Atualizar tabela" at bounding box center [362, 67] width 29 height 6
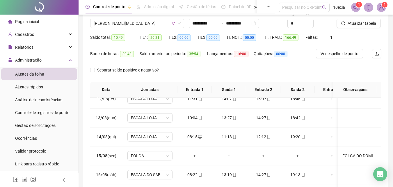
scroll to position [24, 0]
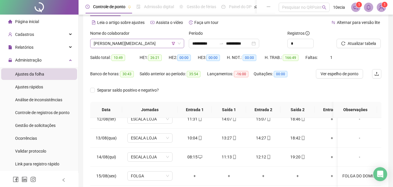
click at [112, 45] on span "[PERSON_NAME][MEDICAL_DATA]" at bounding box center [137, 43] width 87 height 9
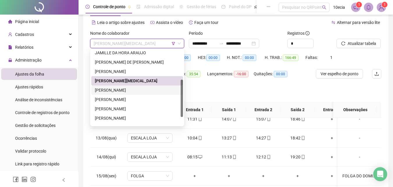
click at [105, 91] on div "[PERSON_NAME]" at bounding box center [137, 90] width 85 height 6
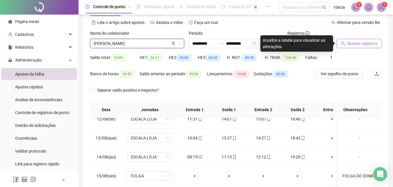
click at [370, 44] on span "Buscar registros" at bounding box center [363, 43] width 30 height 6
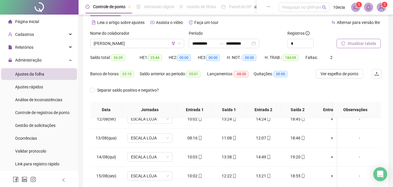
click at [379, 45] on button "Atualizar tabela" at bounding box center [359, 43] width 44 height 9
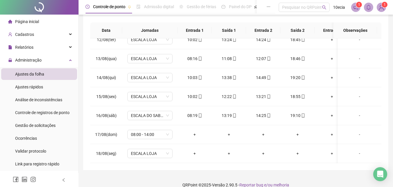
scroll to position [111, 0]
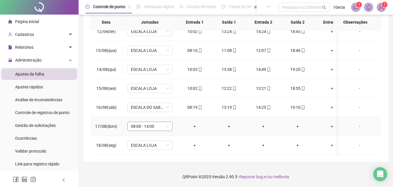
click at [142, 125] on span "08:00 - 14:00" at bounding box center [150, 126] width 38 height 9
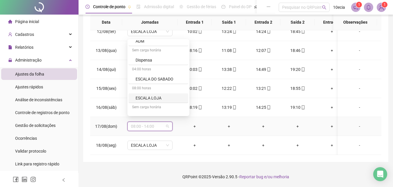
scroll to position [204, 0]
click at [140, 77] on div "Folga" at bounding box center [160, 77] width 49 height 6
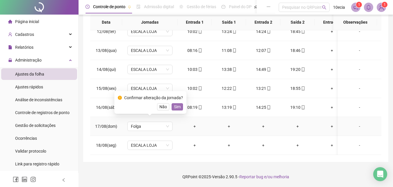
click at [175, 107] on span "Sim" at bounding box center [177, 106] width 7 height 6
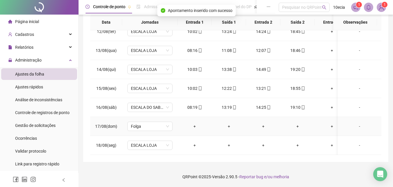
click at [355, 123] on div "-" at bounding box center [360, 126] width 34 height 6
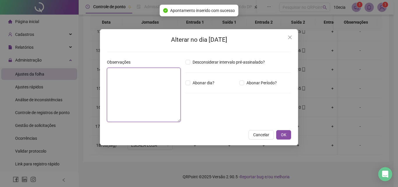
click at [152, 85] on textarea at bounding box center [144, 95] width 74 height 54
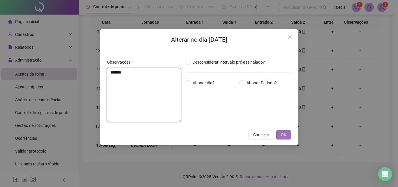
type textarea "*******"
click at [279, 132] on button "OK" at bounding box center [283, 134] width 15 height 9
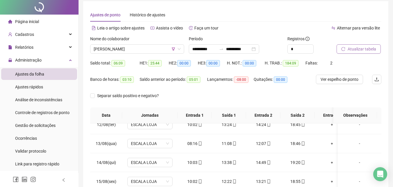
scroll to position [0, 0]
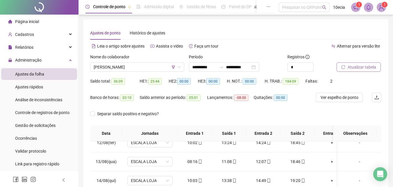
click at [354, 66] on span "Atualizar tabela" at bounding box center [362, 67] width 29 height 6
click at [133, 67] on span "[PERSON_NAME]" at bounding box center [137, 67] width 87 height 9
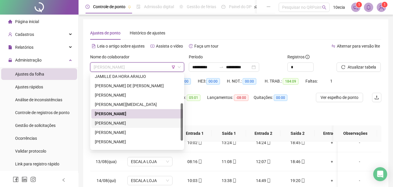
click at [138, 122] on div "[PERSON_NAME]" at bounding box center [137, 123] width 85 height 6
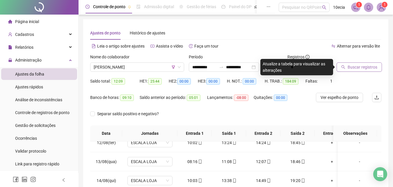
click at [356, 63] on button "Buscar registros" at bounding box center [359, 66] width 45 height 9
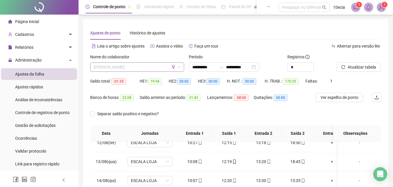
click at [132, 65] on span "[PERSON_NAME]" at bounding box center [137, 67] width 87 height 9
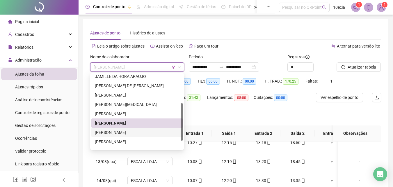
click at [116, 133] on div "[PERSON_NAME]" at bounding box center [137, 132] width 85 height 6
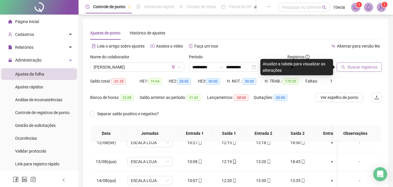
click at [363, 68] on span "Buscar registros" at bounding box center [363, 67] width 30 height 6
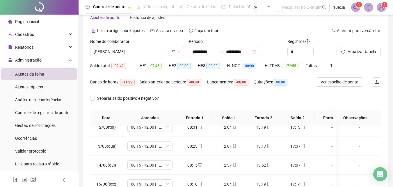
scroll to position [111, 0]
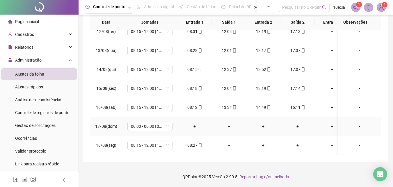
click at [359, 124] on div "-" at bounding box center [360, 126] width 34 height 6
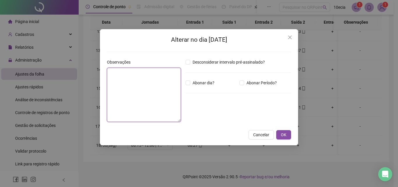
click at [130, 101] on textarea at bounding box center [144, 95] width 74 height 54
type textarea "*******"
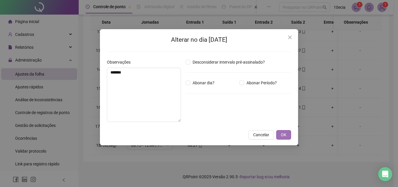
click at [287, 137] on button "OK" at bounding box center [283, 134] width 15 height 9
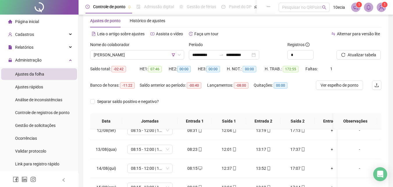
scroll to position [0, 0]
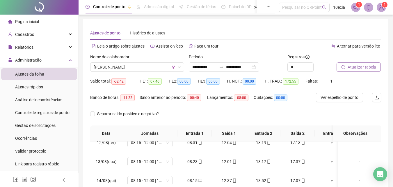
click at [369, 70] on span "Atualizar tabela" at bounding box center [362, 67] width 29 height 6
click at [154, 69] on span "[PERSON_NAME]" at bounding box center [137, 67] width 87 height 9
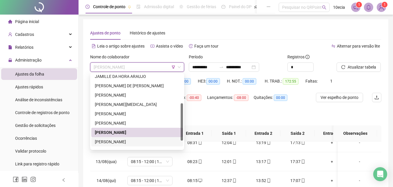
click at [104, 143] on div "[PERSON_NAME]" at bounding box center [137, 141] width 85 height 6
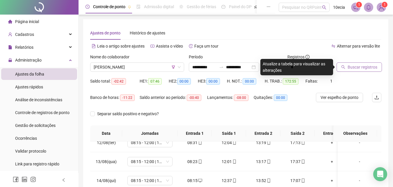
click at [366, 65] on span "Buscar registros" at bounding box center [363, 67] width 30 height 6
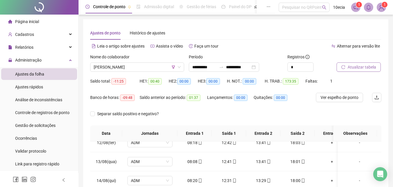
click at [367, 65] on span "Atualizar tabela" at bounding box center [362, 67] width 29 height 6
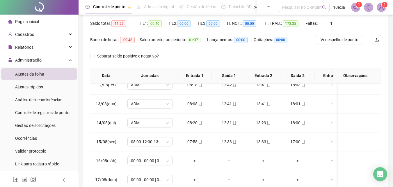
scroll to position [111, 0]
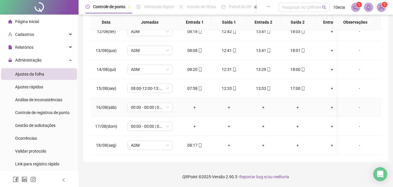
click at [359, 104] on div "-" at bounding box center [360, 107] width 34 height 6
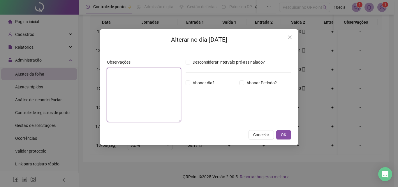
click at [151, 92] on textarea at bounding box center [144, 95] width 74 height 54
type textarea "******"
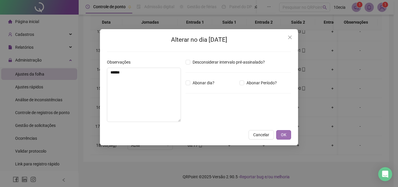
click at [288, 135] on button "OK" at bounding box center [283, 134] width 15 height 9
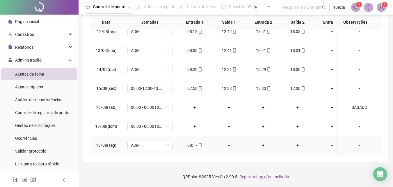
click at [357, 125] on div "-" at bounding box center [360, 126] width 34 height 6
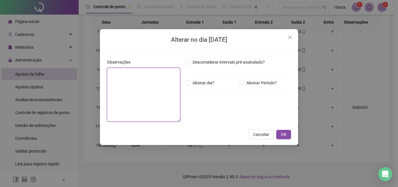
click at [164, 107] on textarea at bounding box center [143, 95] width 73 height 54
type textarea "*******"
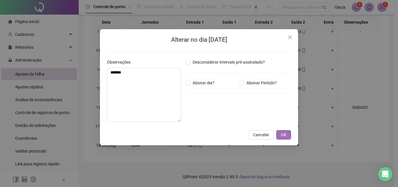
click at [284, 133] on span "OK" at bounding box center [284, 134] width 6 height 6
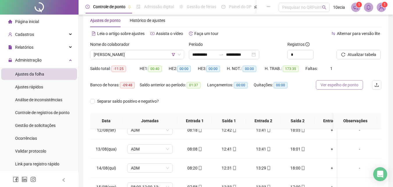
scroll to position [0, 0]
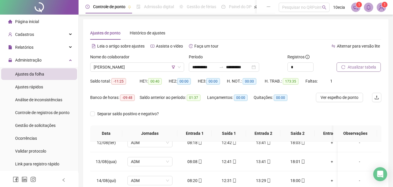
click at [368, 70] on button "Atualizar tabela" at bounding box center [359, 66] width 44 height 9
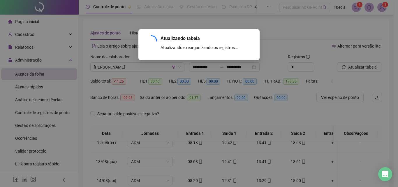
click at [134, 66] on div "Atualizando tabela Atualizando e reorganizando os registros... OK" at bounding box center [199, 93] width 398 height 187
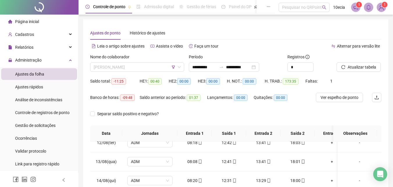
click at [134, 66] on span "[PERSON_NAME]" at bounding box center [137, 67] width 87 height 9
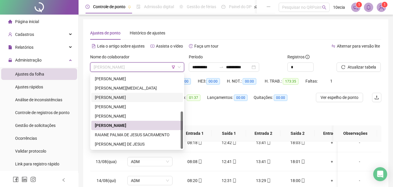
scroll to position [29, 0]
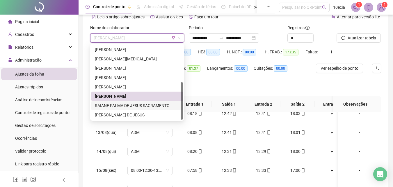
click at [117, 104] on div "RAIANE PALMA DE JESUS SACRAMENTO" at bounding box center [137, 105] width 85 height 6
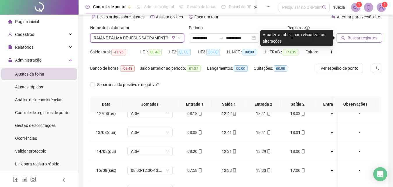
click at [358, 42] on button "Buscar registros" at bounding box center [359, 37] width 45 height 9
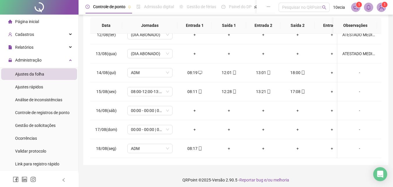
scroll to position [111, 0]
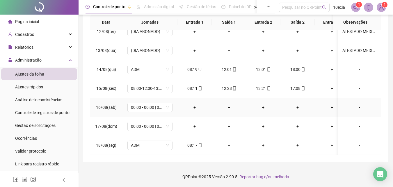
click at [358, 104] on div "-" at bounding box center [360, 107] width 34 height 6
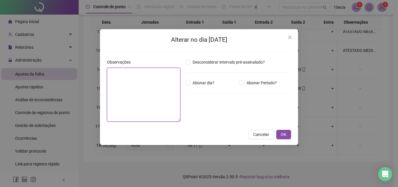
click at [134, 70] on textarea at bounding box center [143, 95] width 73 height 54
type textarea "******"
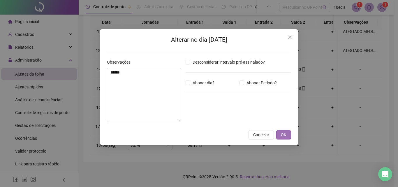
click at [282, 133] on span "OK" at bounding box center [284, 134] width 6 height 6
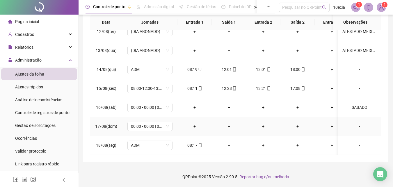
click at [357, 123] on div "-" at bounding box center [360, 126] width 34 height 6
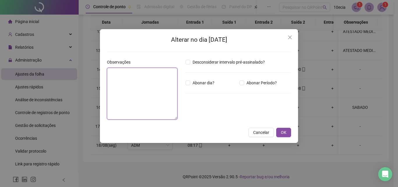
click at [153, 80] on textarea at bounding box center [142, 94] width 70 height 52
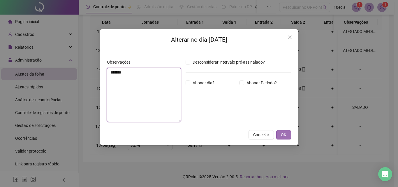
type textarea "*******"
click at [290, 134] on button "OK" at bounding box center [283, 134] width 15 height 9
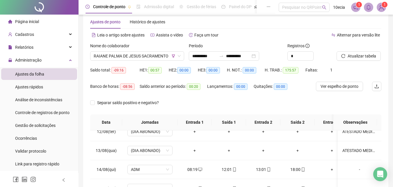
scroll to position [0, 0]
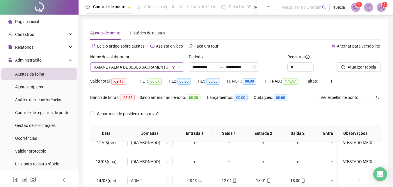
click at [126, 68] on span "RAIANE PALMA DE JESUS SACRAMENTO" at bounding box center [137, 67] width 87 height 9
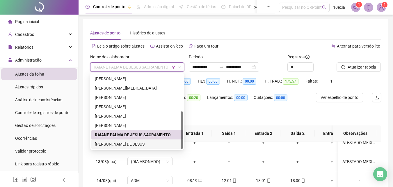
click at [111, 145] on div "[PERSON_NAME] DE JESUS" at bounding box center [137, 144] width 85 height 6
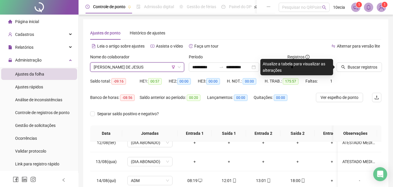
click at [348, 61] on div at bounding box center [352, 58] width 30 height 9
click at [347, 65] on button "Buscar registros" at bounding box center [359, 66] width 45 height 9
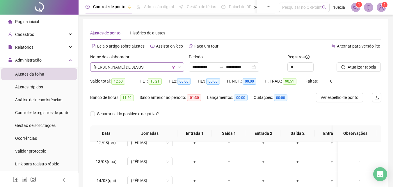
click at [142, 69] on span "[PERSON_NAME] DE JESUS" at bounding box center [137, 67] width 87 height 9
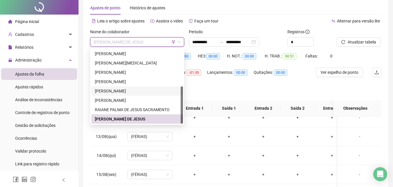
scroll to position [58, 0]
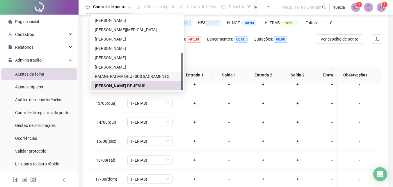
click at [120, 76] on div "RAIANE PALMA DE JESUS SACRAMENTO" at bounding box center [137, 76] width 85 height 6
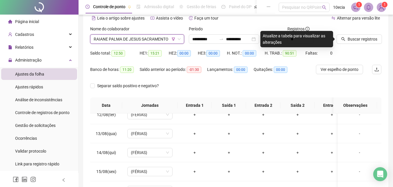
scroll to position [0, 0]
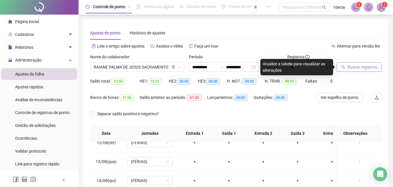
click at [364, 65] on span "Buscar registros" at bounding box center [363, 67] width 30 height 6
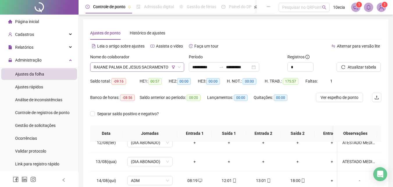
click at [111, 69] on span "RAIANE PALMA DE JESUS SACRAMENTO" at bounding box center [137, 67] width 87 height 9
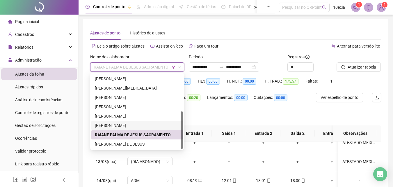
click at [113, 125] on div "[PERSON_NAME]" at bounding box center [137, 125] width 85 height 6
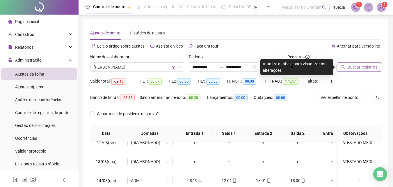
click at [371, 67] on span "Buscar registros" at bounding box center [363, 67] width 30 height 6
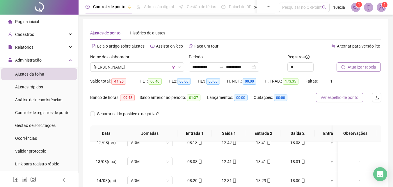
click at [351, 97] on span "Ver espelho de ponto" at bounding box center [340, 97] width 38 height 6
click at [367, 63] on button "Atualizar tabela" at bounding box center [359, 66] width 44 height 9
click at [365, 66] on div "Atualizar tabela" at bounding box center [359, 63] width 45 height 18
click at [364, 66] on span "Atualizar tabela" at bounding box center [362, 67] width 29 height 6
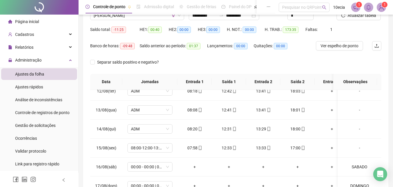
scroll to position [24, 0]
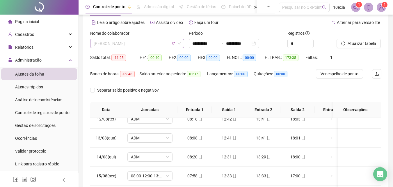
click at [108, 47] on span "[PERSON_NAME]" at bounding box center [137, 43] width 87 height 9
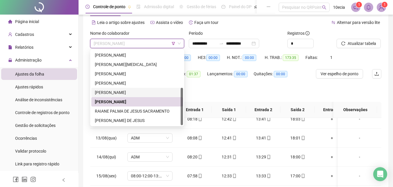
click at [109, 92] on div "[PERSON_NAME]" at bounding box center [137, 92] width 85 height 6
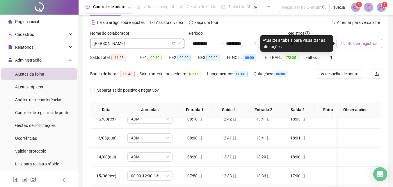
click at [364, 42] on span "Buscar registros" at bounding box center [363, 43] width 30 height 6
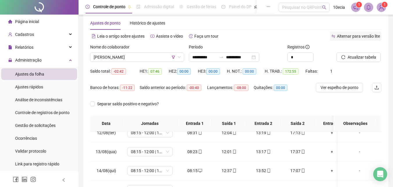
scroll to position [0, 0]
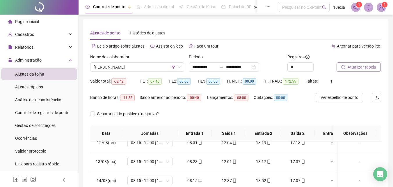
click at [350, 67] on span "Atualizar tabela" at bounding box center [362, 67] width 29 height 6
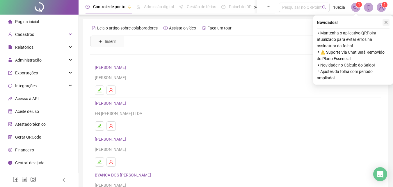
click at [387, 22] on icon "close" at bounding box center [386, 22] width 4 height 4
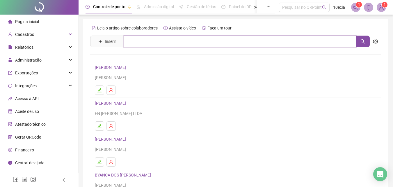
click at [131, 42] on input "text" at bounding box center [240, 42] width 232 height 12
type input "*****"
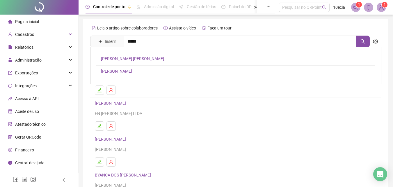
click at [117, 70] on link "[PERSON_NAME]" at bounding box center [116, 71] width 31 height 5
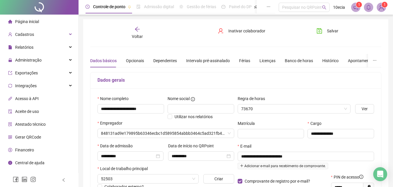
type input "**********"
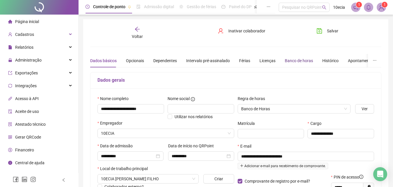
click at [306, 61] on div "Banco de horas" at bounding box center [299, 60] width 28 height 6
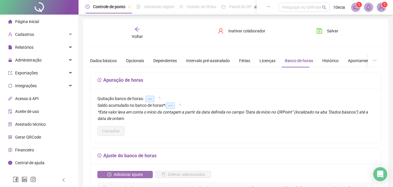
click at [114, 175] on span "Adicionar ajuste" at bounding box center [128, 174] width 29 height 6
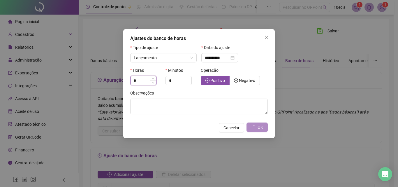
click at [141, 84] on input "*" at bounding box center [143, 80] width 26 height 9
type input "*"
click at [256, 81] on label "Negativo" at bounding box center [244, 80] width 30 height 9
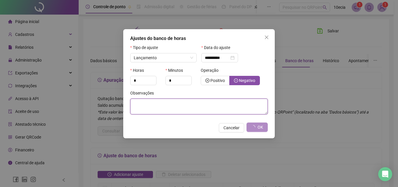
click at [161, 112] on textarea at bounding box center [198, 106] width 137 height 16
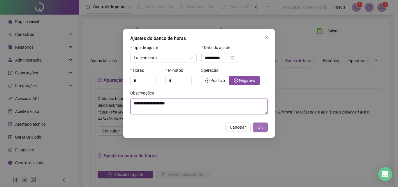
type textarea "**********"
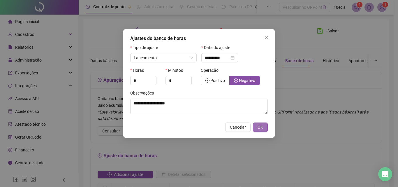
click at [266, 129] on button "OK" at bounding box center [260, 126] width 15 height 9
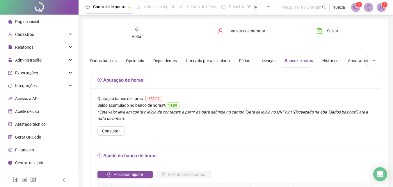
click at [146, 32] on div "Voltar" at bounding box center [137, 32] width 45 height 13
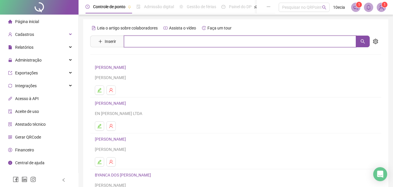
click at [147, 36] on input "text" at bounding box center [240, 42] width 232 height 12
type input "******"
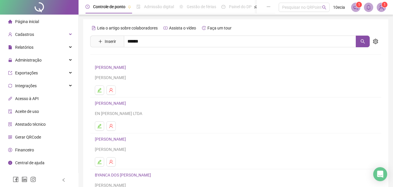
click at [132, 59] on link "[PERSON_NAME]" at bounding box center [132, 58] width 63 height 5
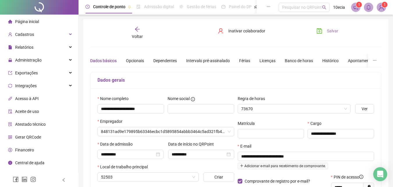
type input "**********"
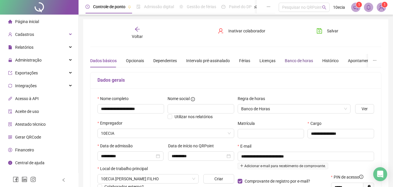
click at [296, 59] on div "Banco de horas" at bounding box center [299, 60] width 28 height 6
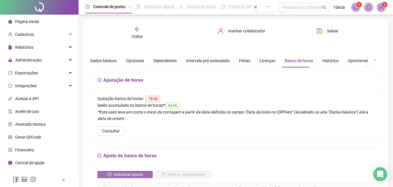
click at [123, 173] on span "Adicionar ajuste" at bounding box center [128, 174] width 29 height 6
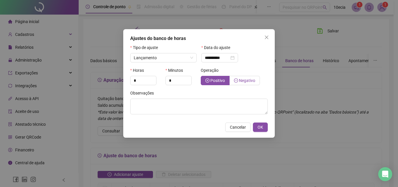
click at [249, 79] on span "Negativo" at bounding box center [247, 80] width 16 height 5
click at [142, 81] on input "*" at bounding box center [143, 80] width 26 height 9
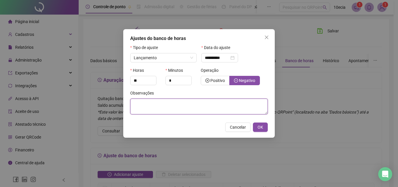
type input "*"
click at [154, 107] on textarea at bounding box center [198, 106] width 137 height 16
type textarea "**********"
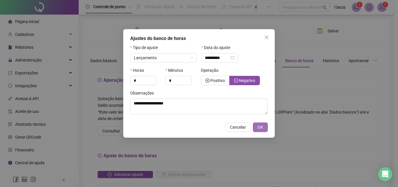
click at [255, 127] on button "OK" at bounding box center [260, 126] width 15 height 9
